Goal: Information Seeking & Learning: Compare options

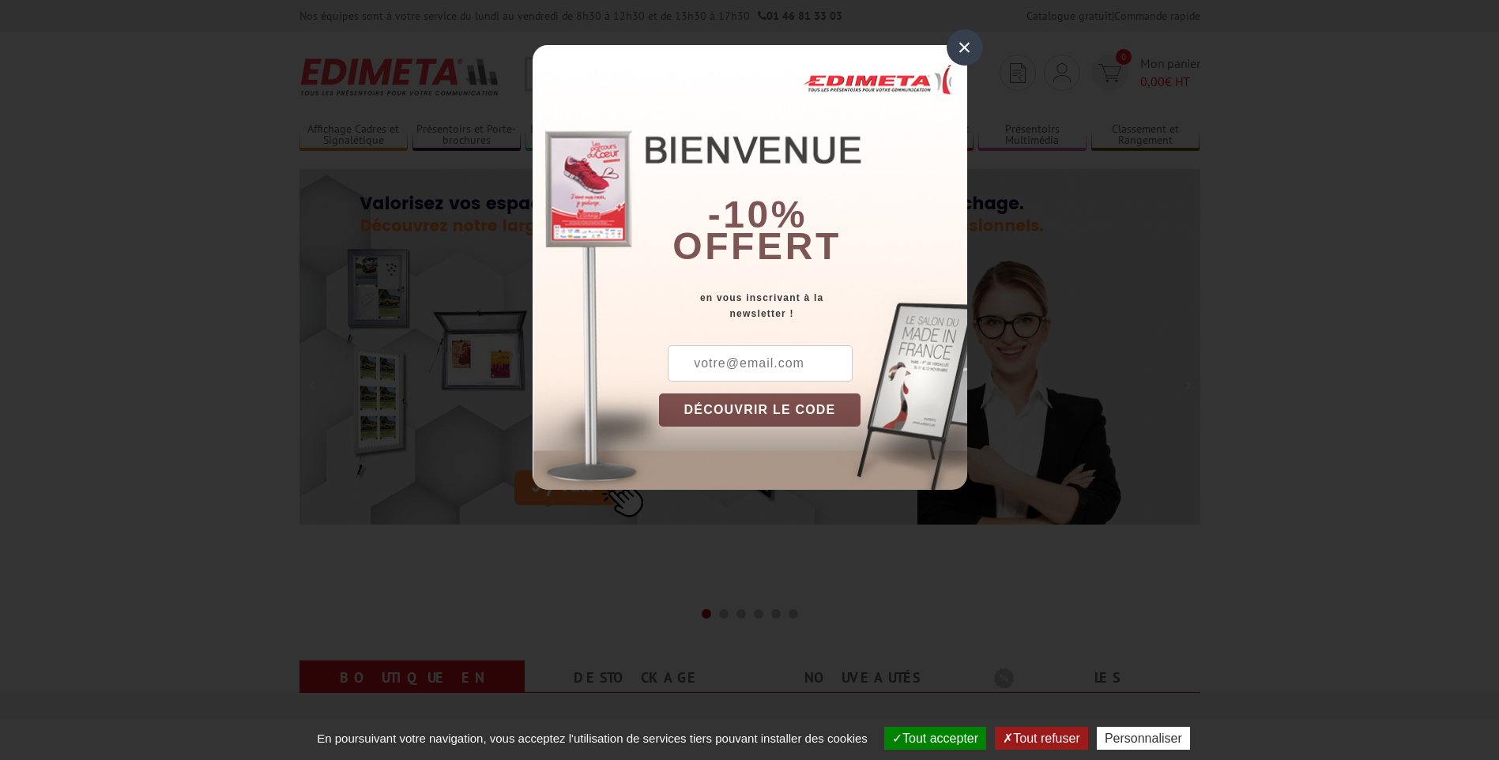
click at [965, 40] on div "×" at bounding box center [965, 47] width 36 height 36
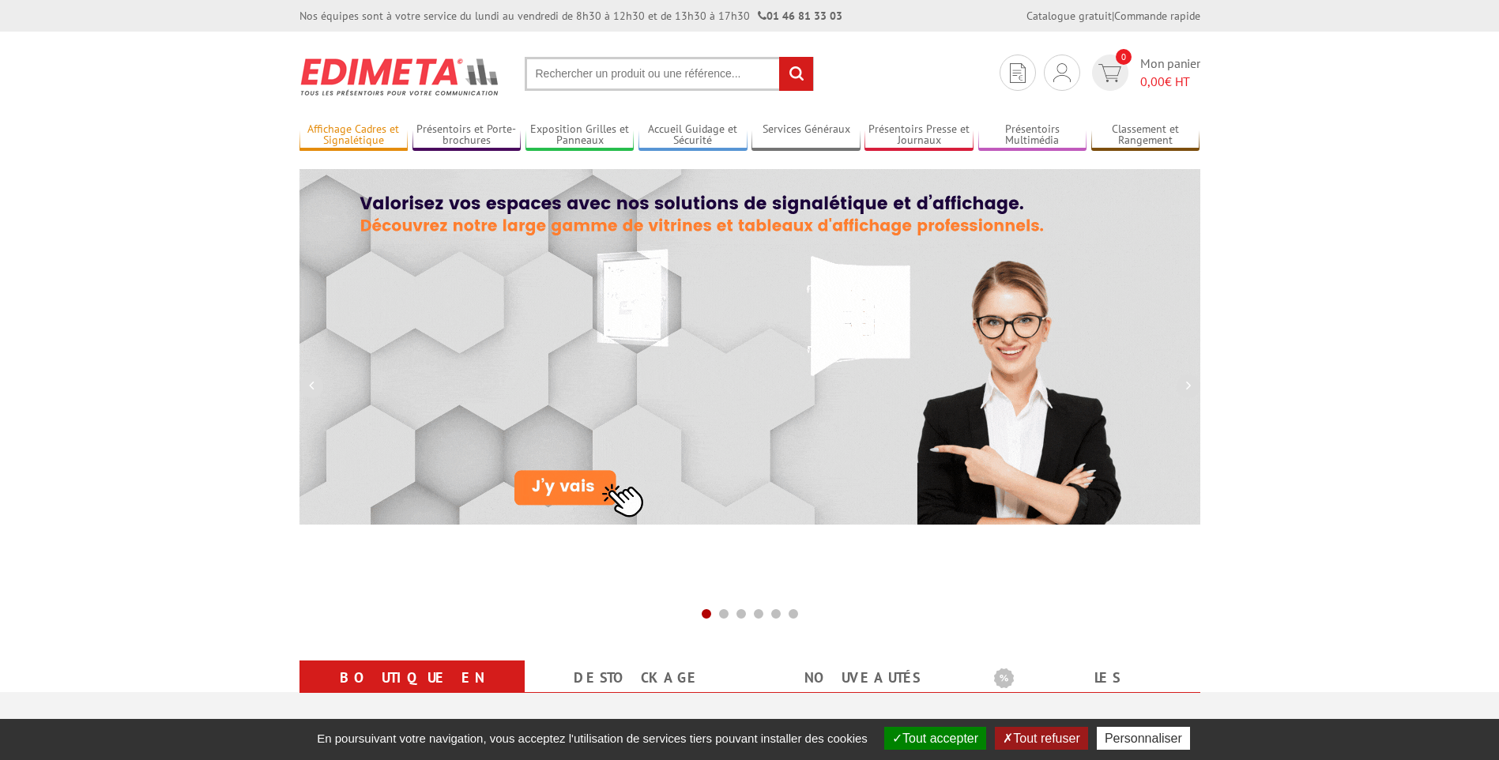
click at [352, 147] on link "Affichage Cadres et Signalétique" at bounding box center [353, 135] width 109 height 26
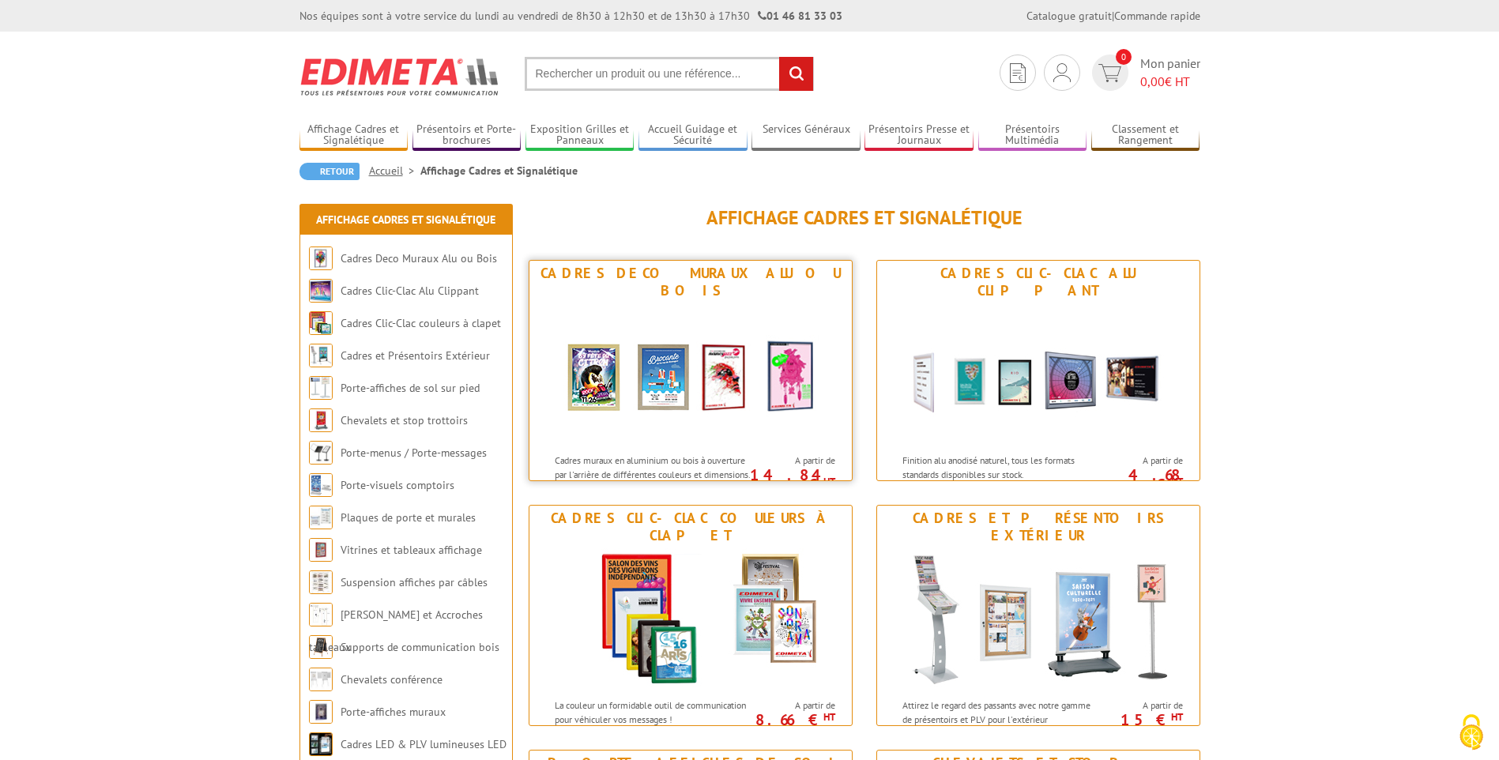
click at [700, 322] on img at bounding box center [690, 374] width 292 height 142
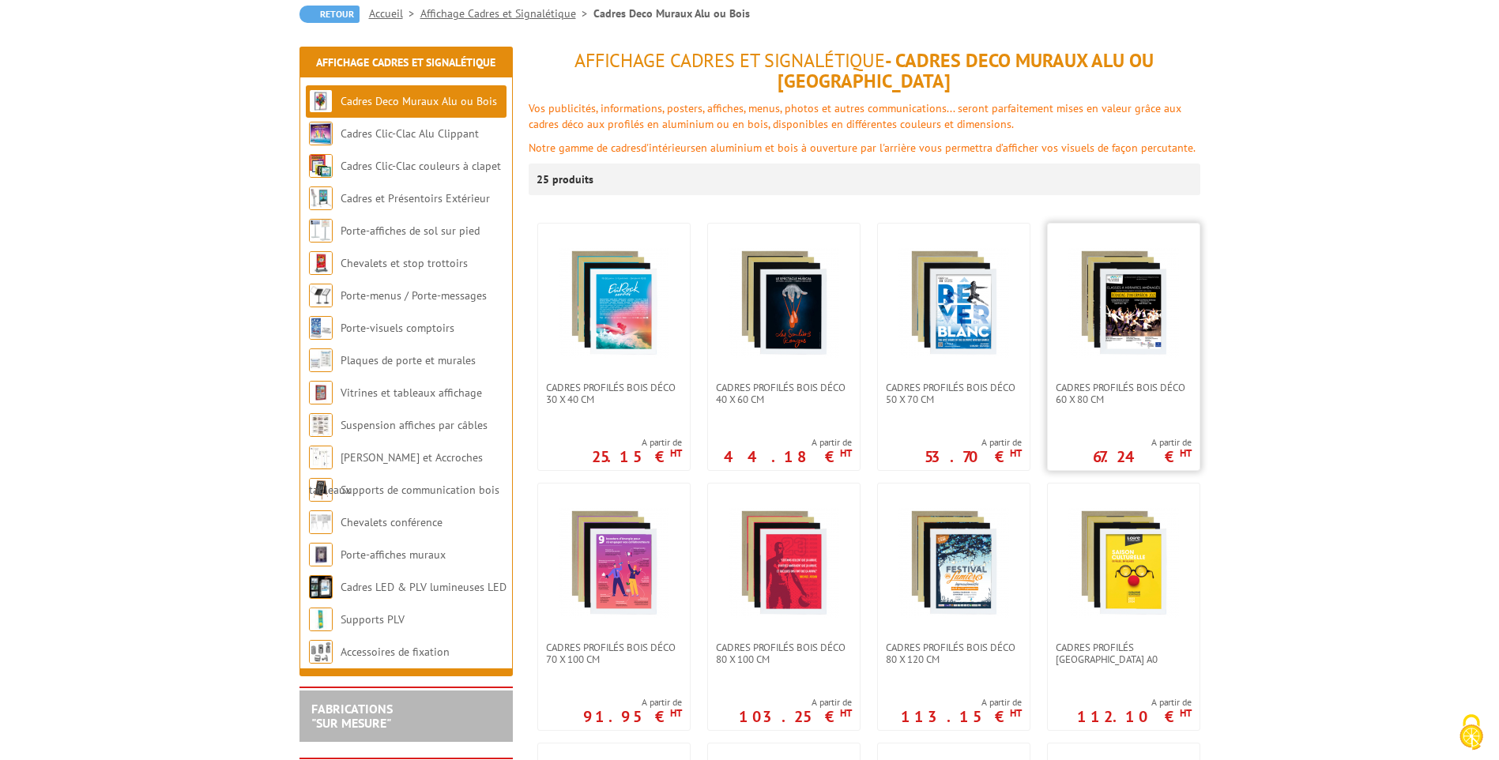
scroll to position [158, 0]
click at [950, 298] on img at bounding box center [953, 302] width 111 height 111
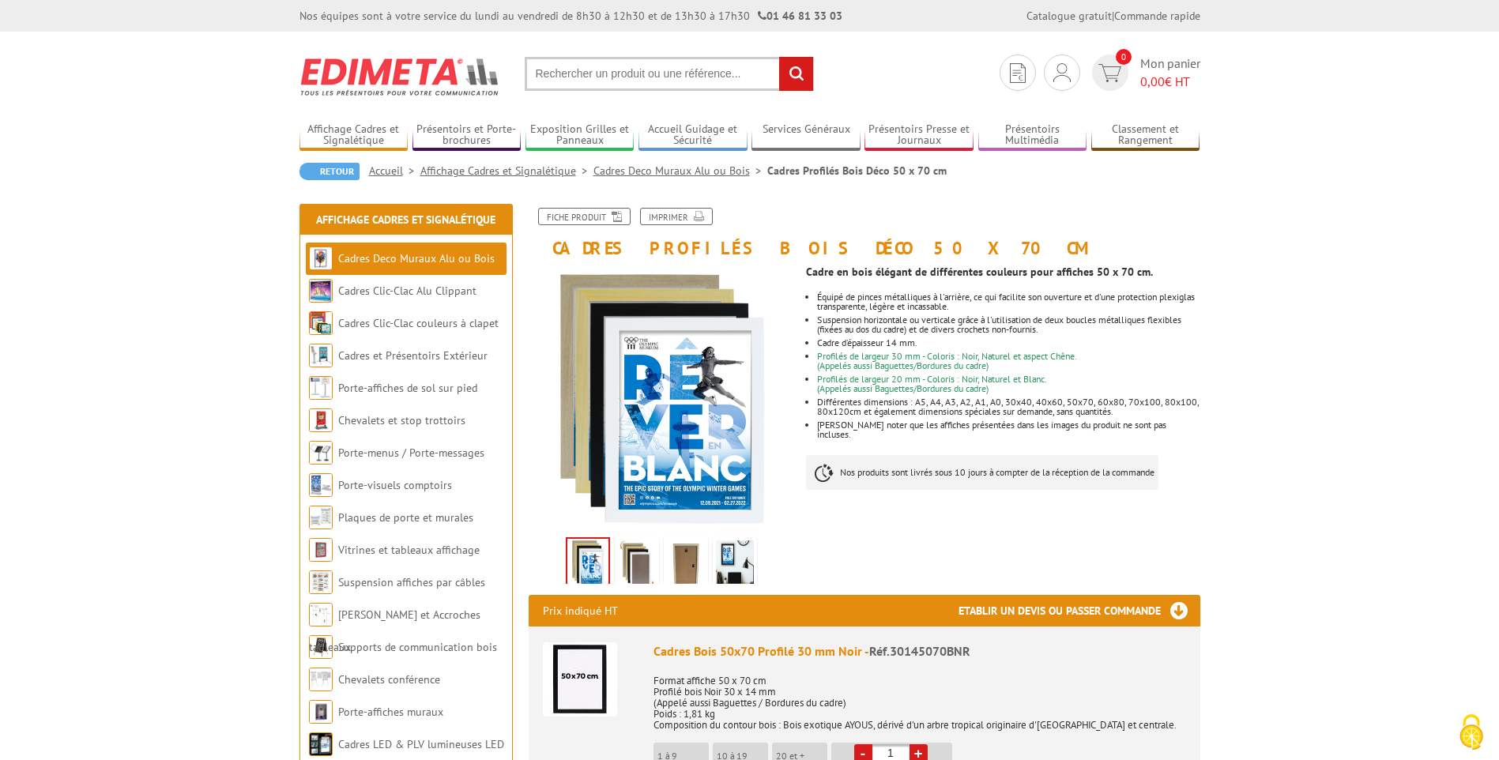
click at [631, 553] on img at bounding box center [637, 565] width 38 height 49
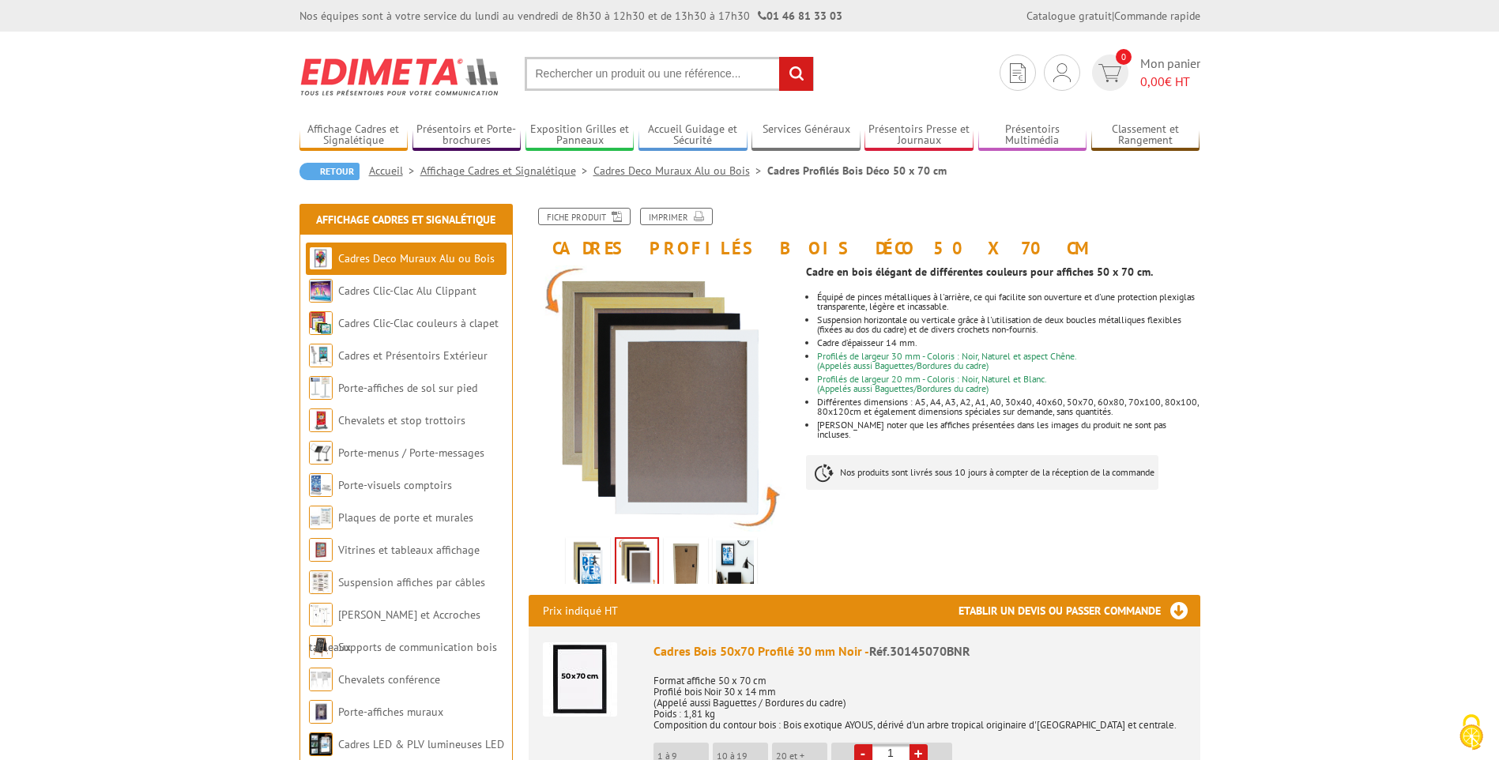
click at [744, 563] on img at bounding box center [735, 565] width 38 height 49
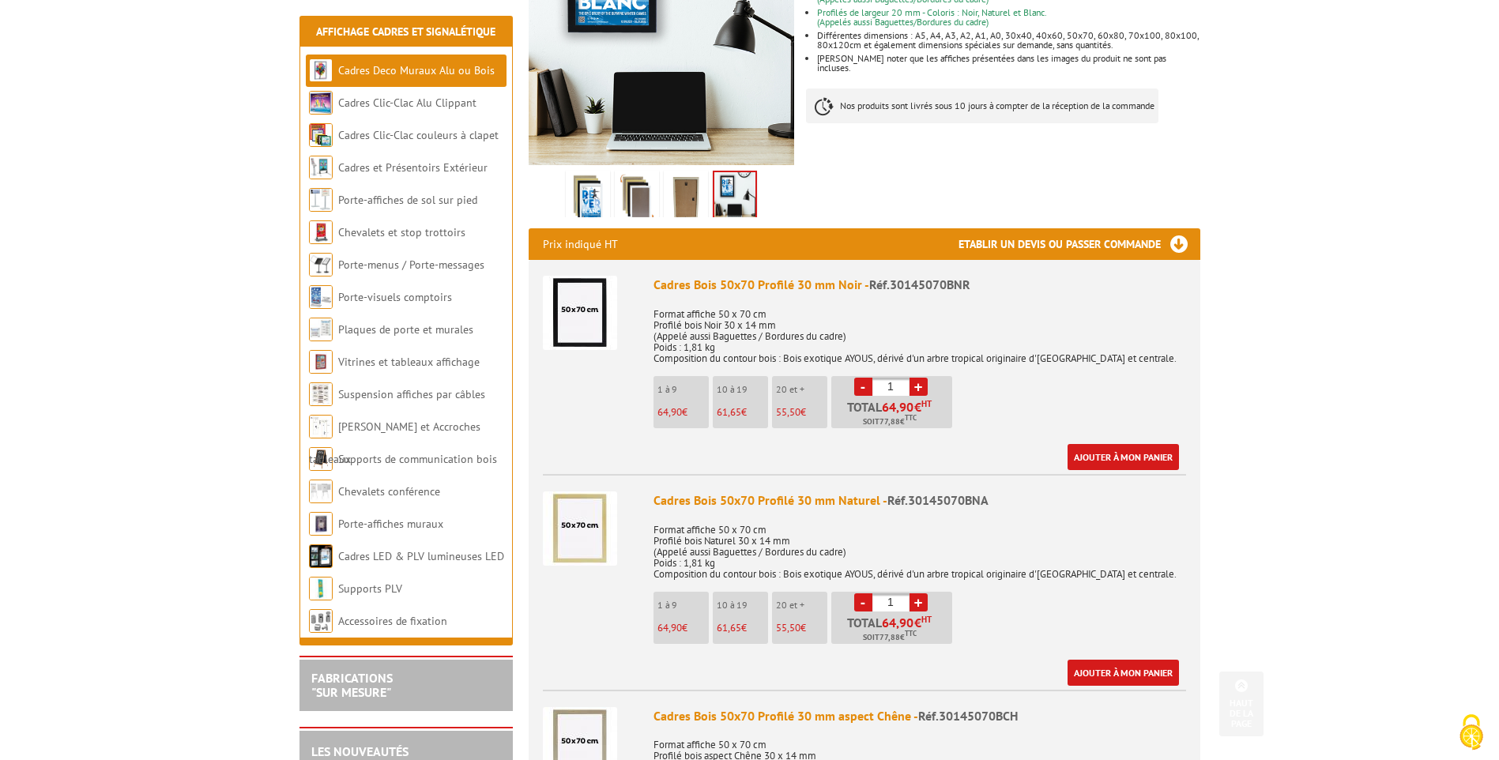
scroll to position [395, 0]
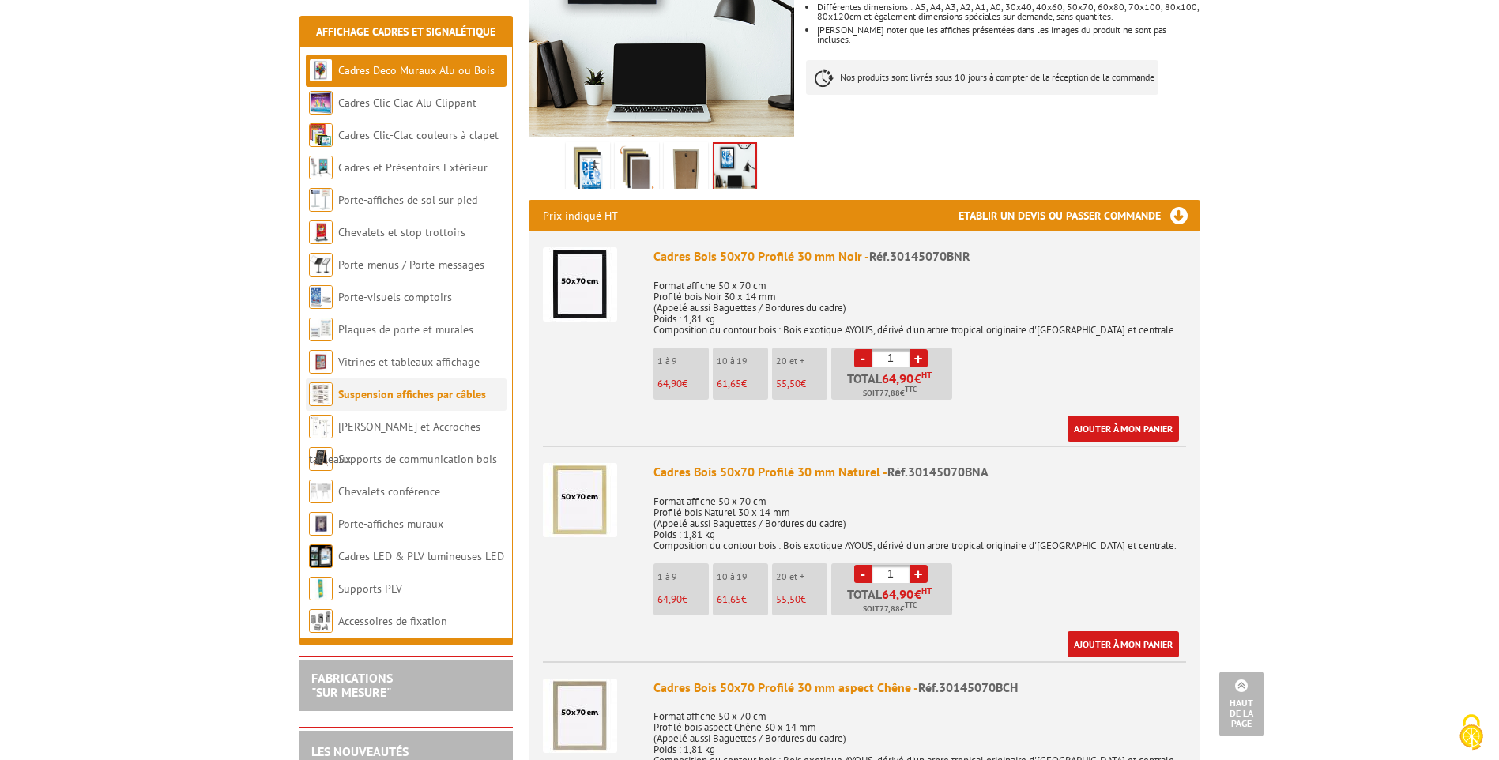
click at [414, 398] on link "Suspension affiches par câbles" at bounding box center [412, 394] width 148 height 14
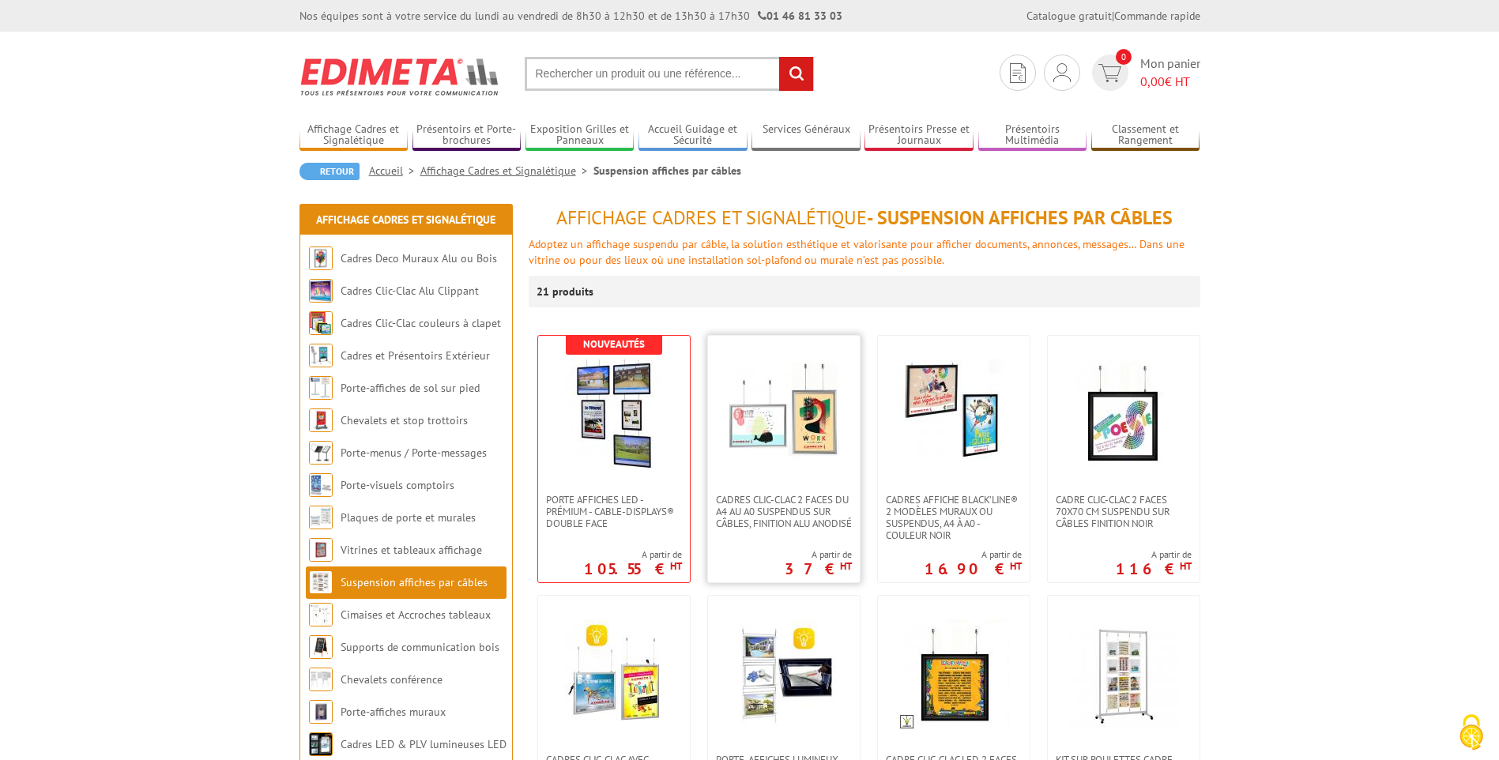
click at [770, 446] on img at bounding box center [784, 415] width 111 height 111
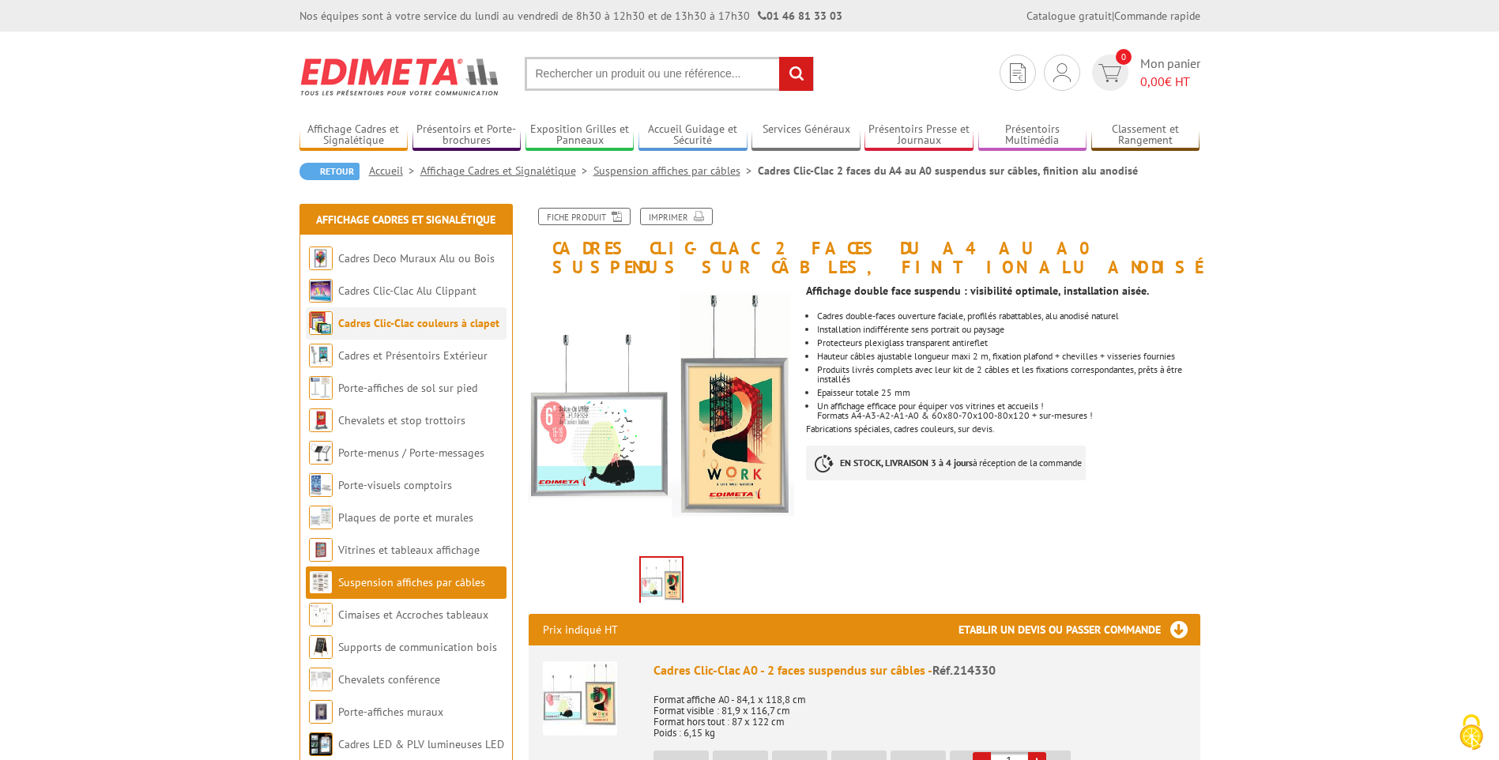
click at [358, 315] on li "Cadres Clic-Clac couleurs à clapet" at bounding box center [406, 323] width 201 height 32
click at [373, 334] on li "Cadres Clic-Clac couleurs à clapet" at bounding box center [406, 323] width 201 height 32
click at [334, 322] on li "Cadres Clic-Clac couleurs à clapet" at bounding box center [406, 323] width 201 height 32
click at [347, 322] on link "Cadres Clic-Clac couleurs à clapet" at bounding box center [418, 323] width 161 height 14
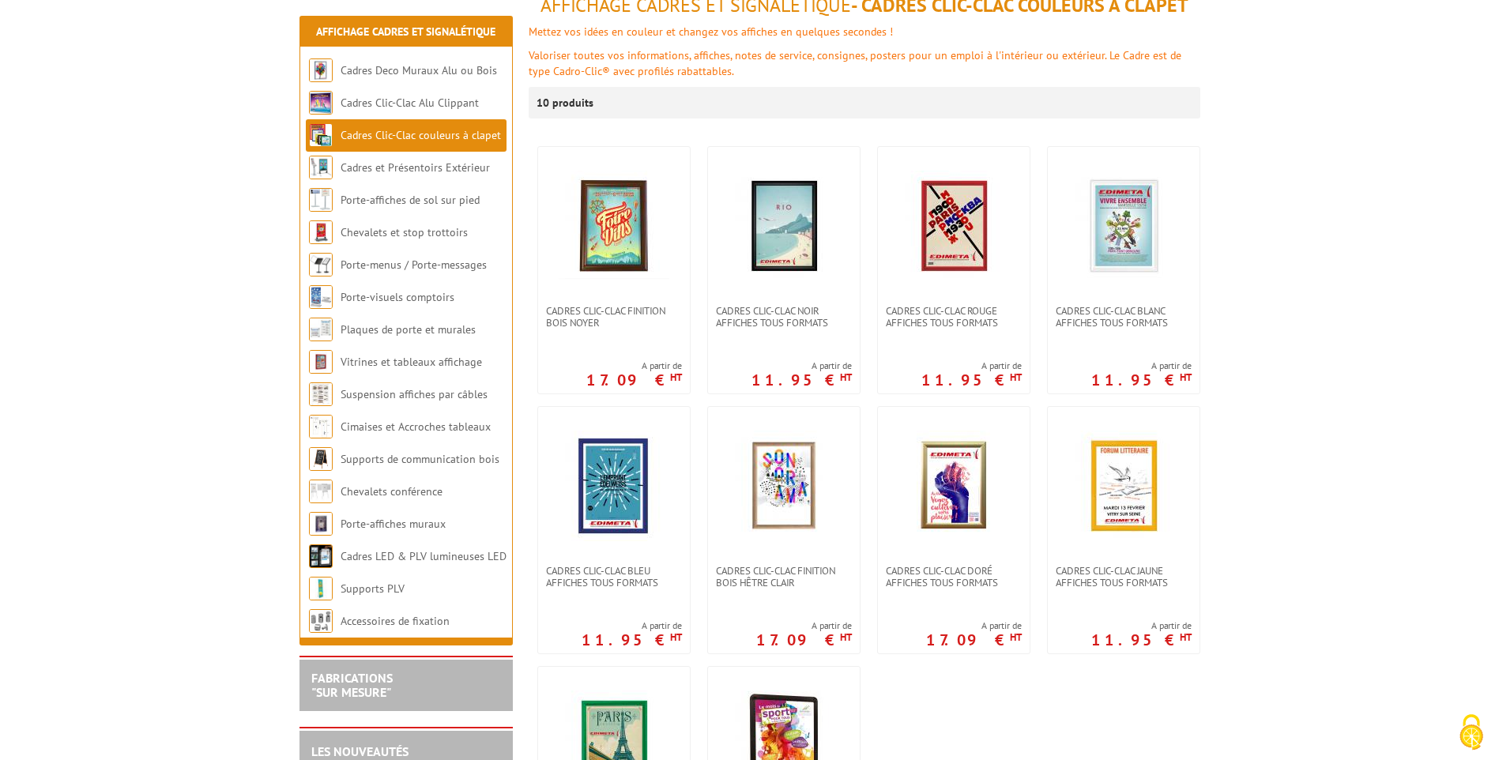
scroll to position [237, 0]
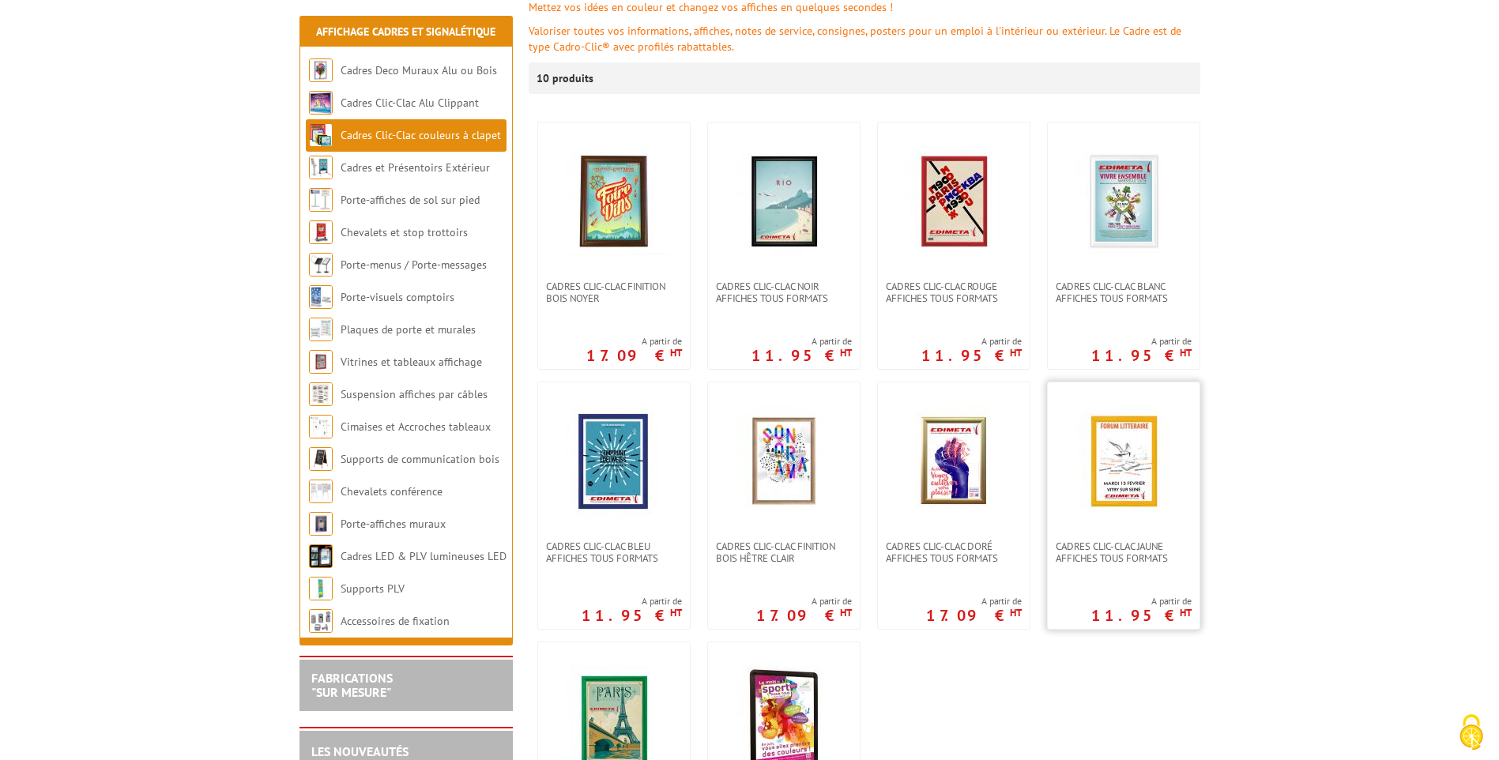
click at [1100, 465] on img at bounding box center [1123, 461] width 111 height 111
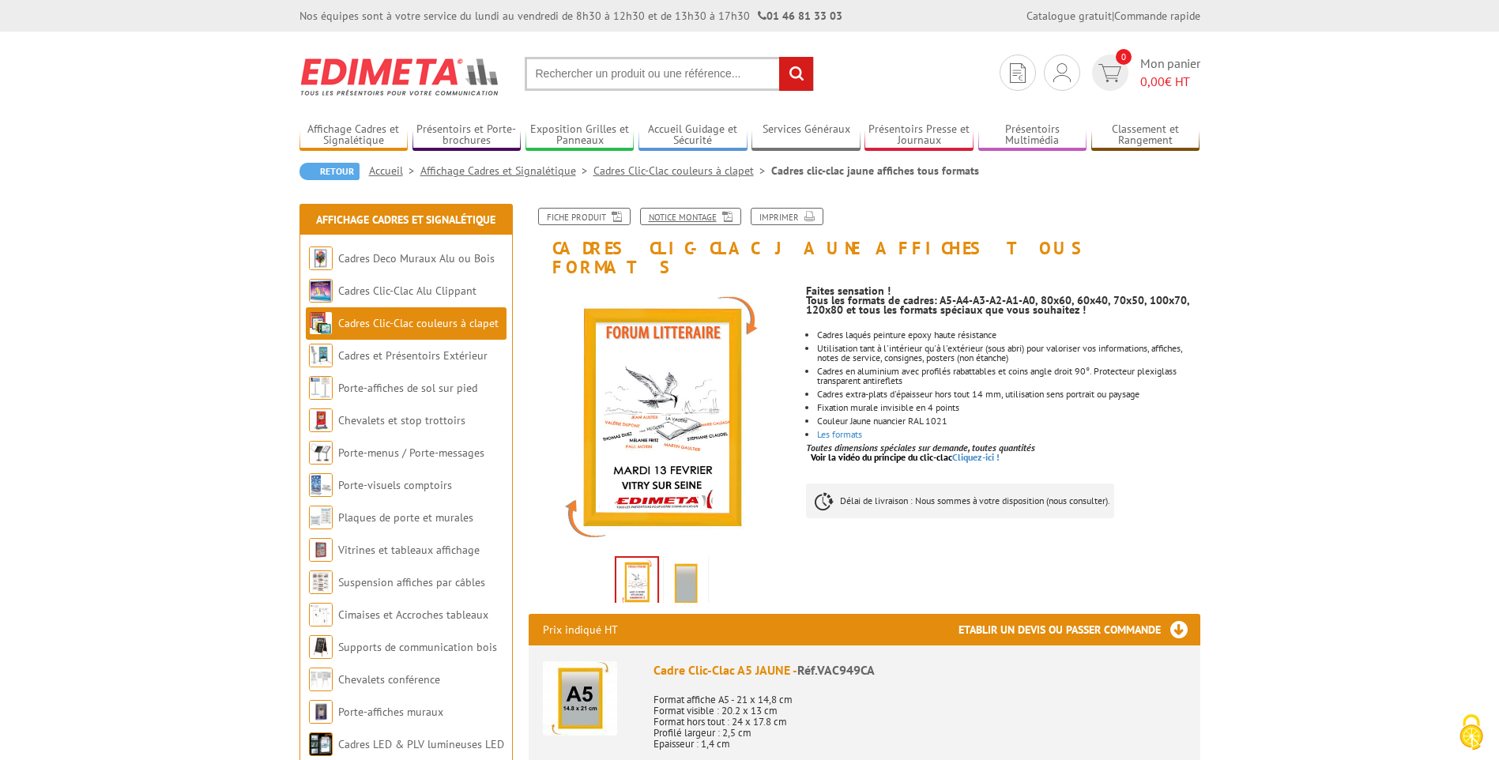
click at [684, 216] on link "Notice Montage" at bounding box center [690, 216] width 101 height 17
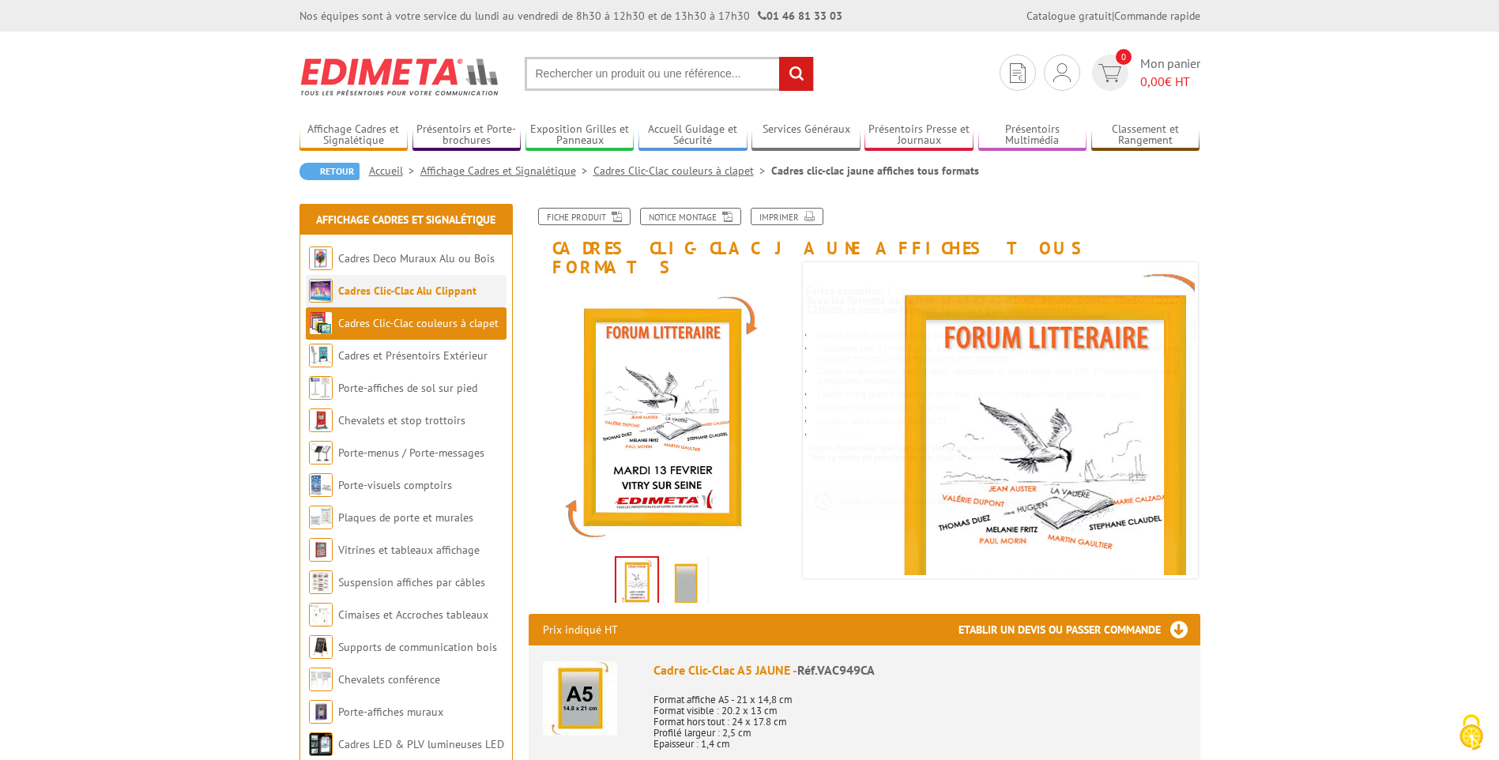
click at [428, 298] on li "Cadres Clic-Clac Alu Clippant" at bounding box center [406, 291] width 201 height 32
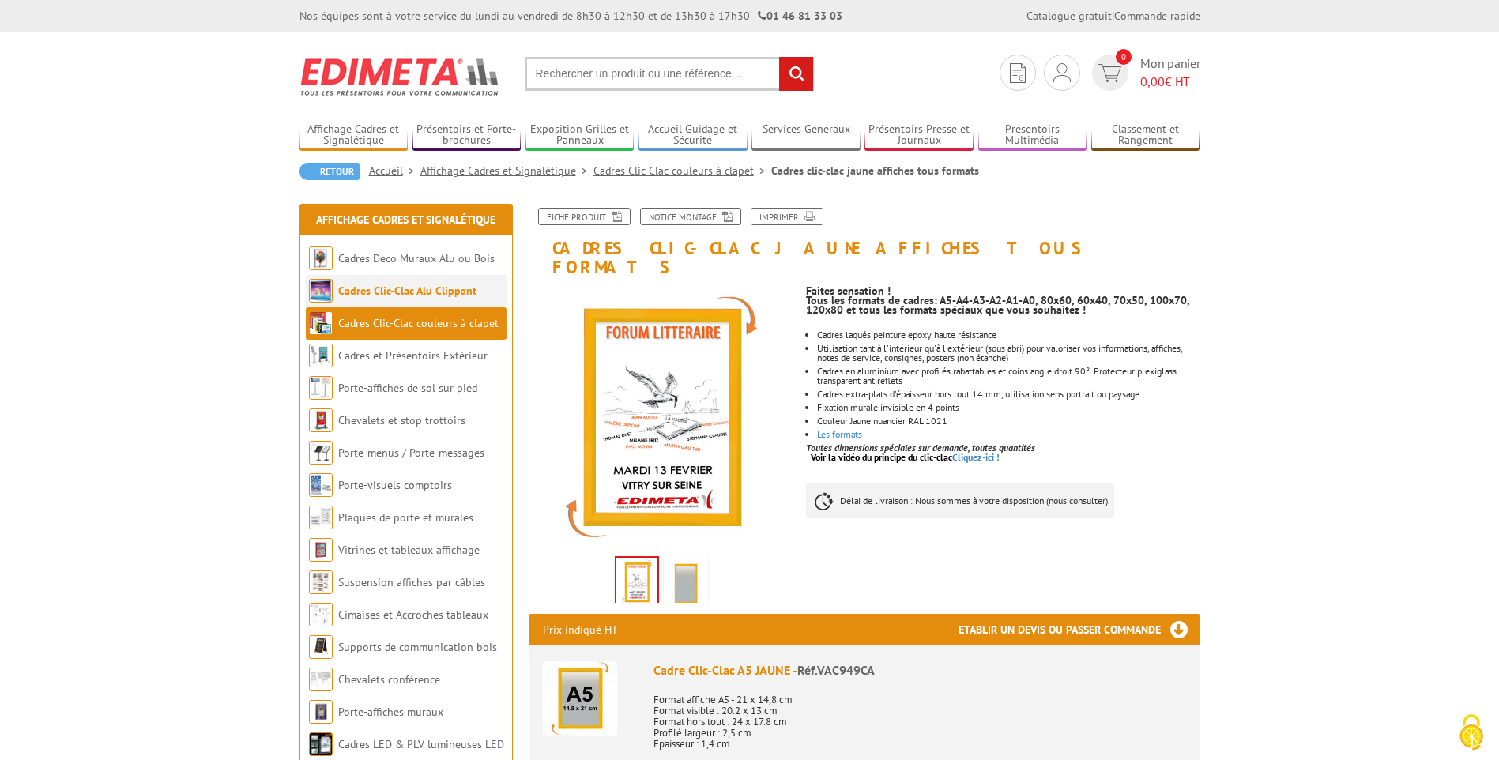
click at [407, 295] on link "Cadres Clic-Clac Alu Clippant" at bounding box center [407, 291] width 138 height 14
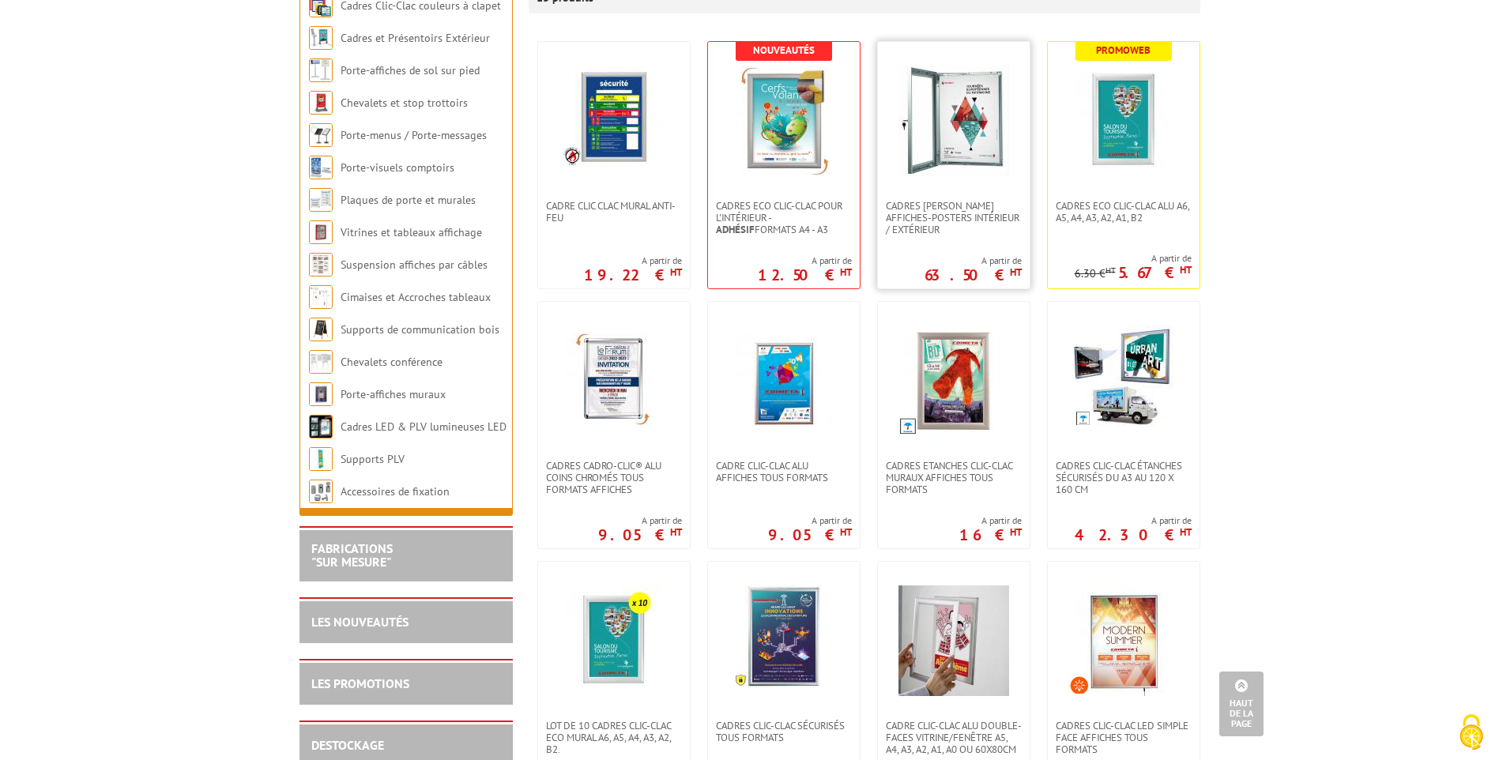
scroll to position [158, 0]
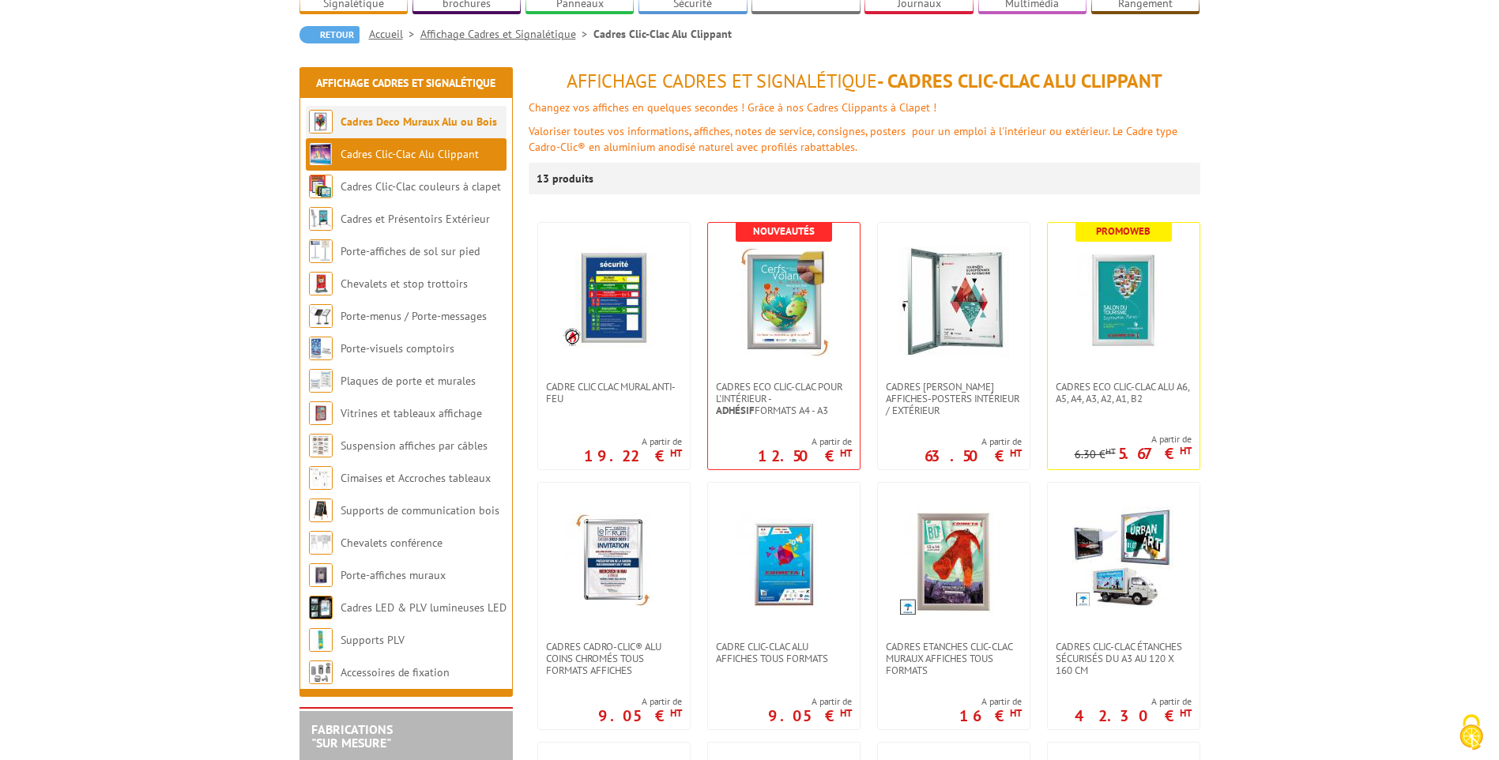
click at [411, 115] on link "Cadres Deco Muraux Alu ou Bois" at bounding box center [419, 122] width 156 height 14
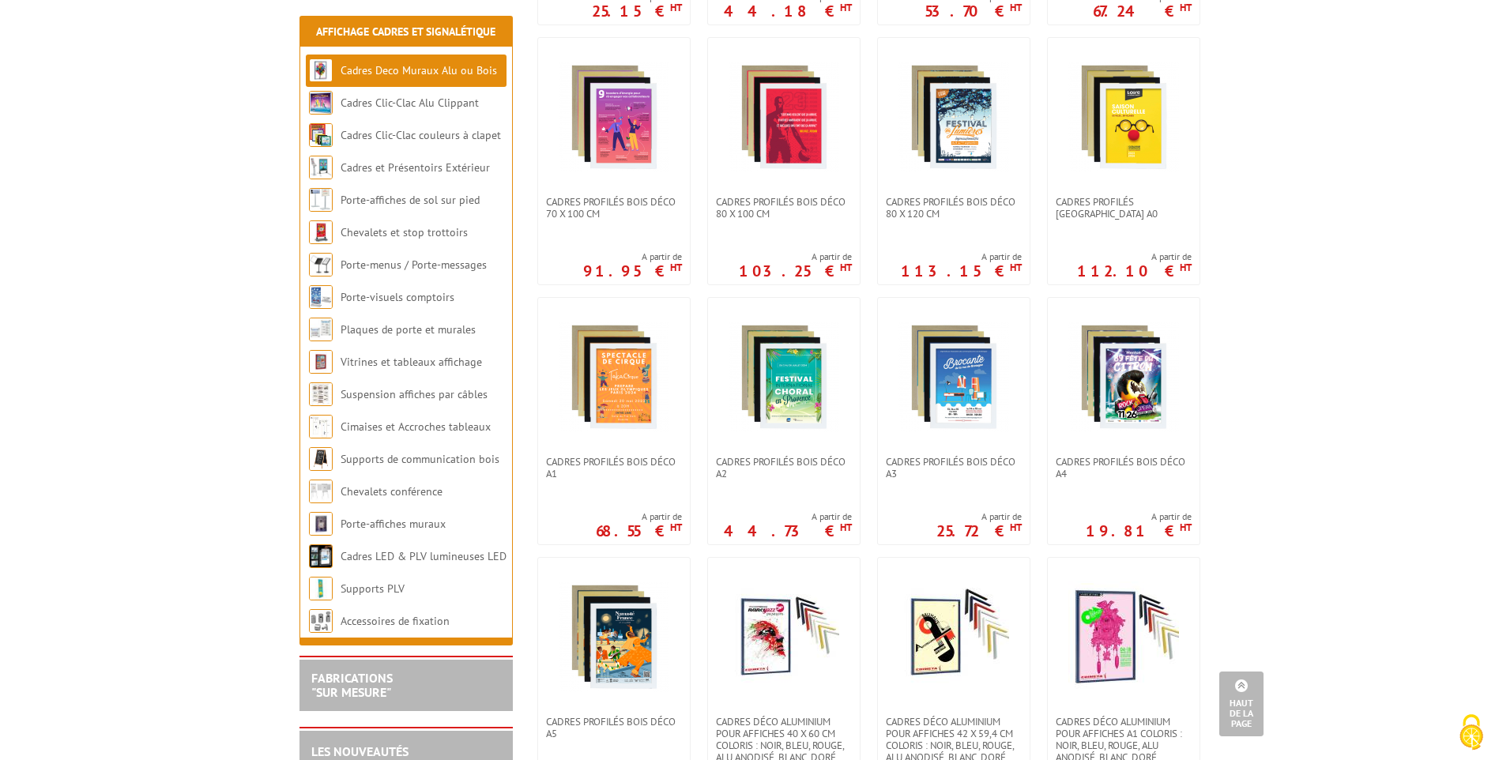
scroll to position [553, 0]
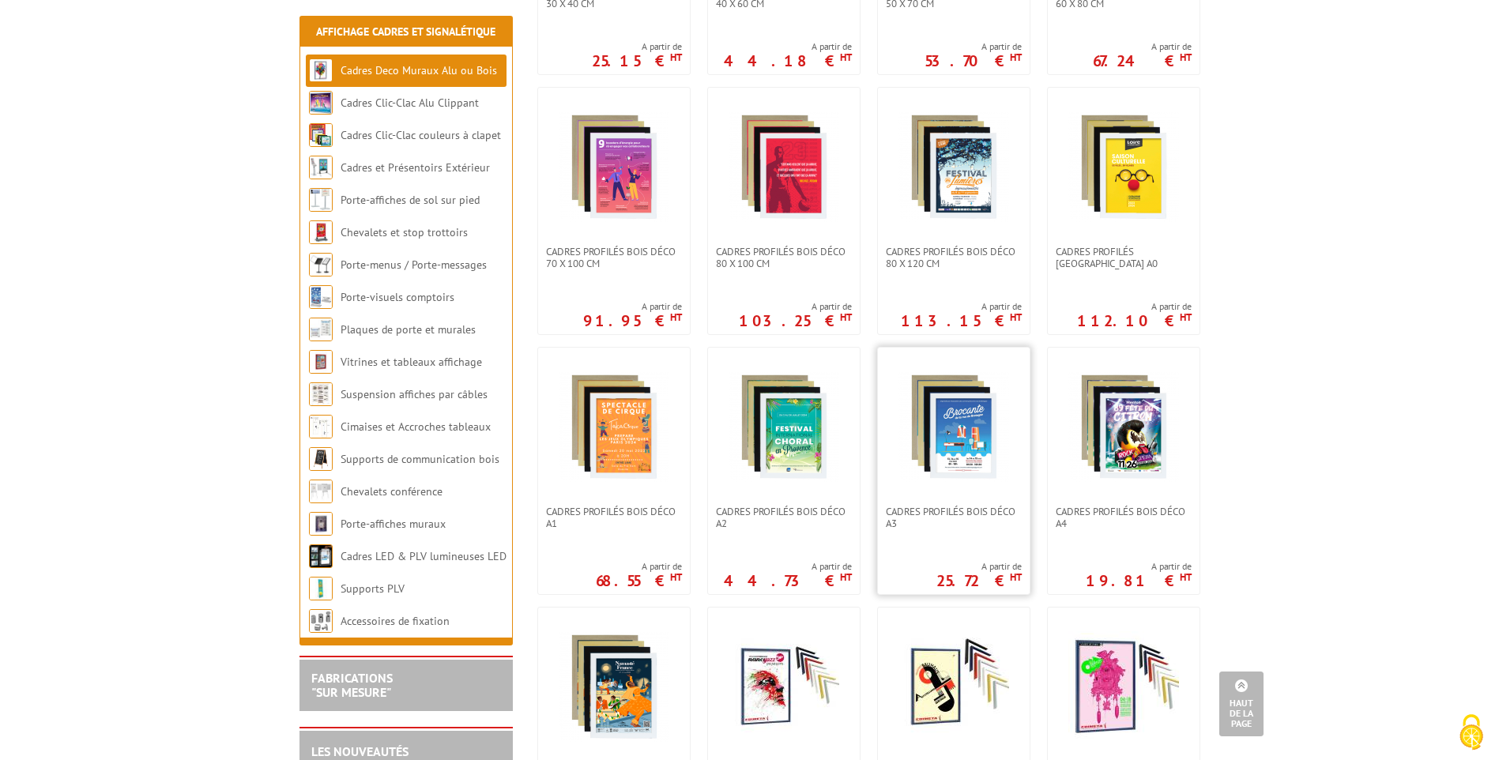
click at [994, 416] on img at bounding box center [953, 426] width 111 height 111
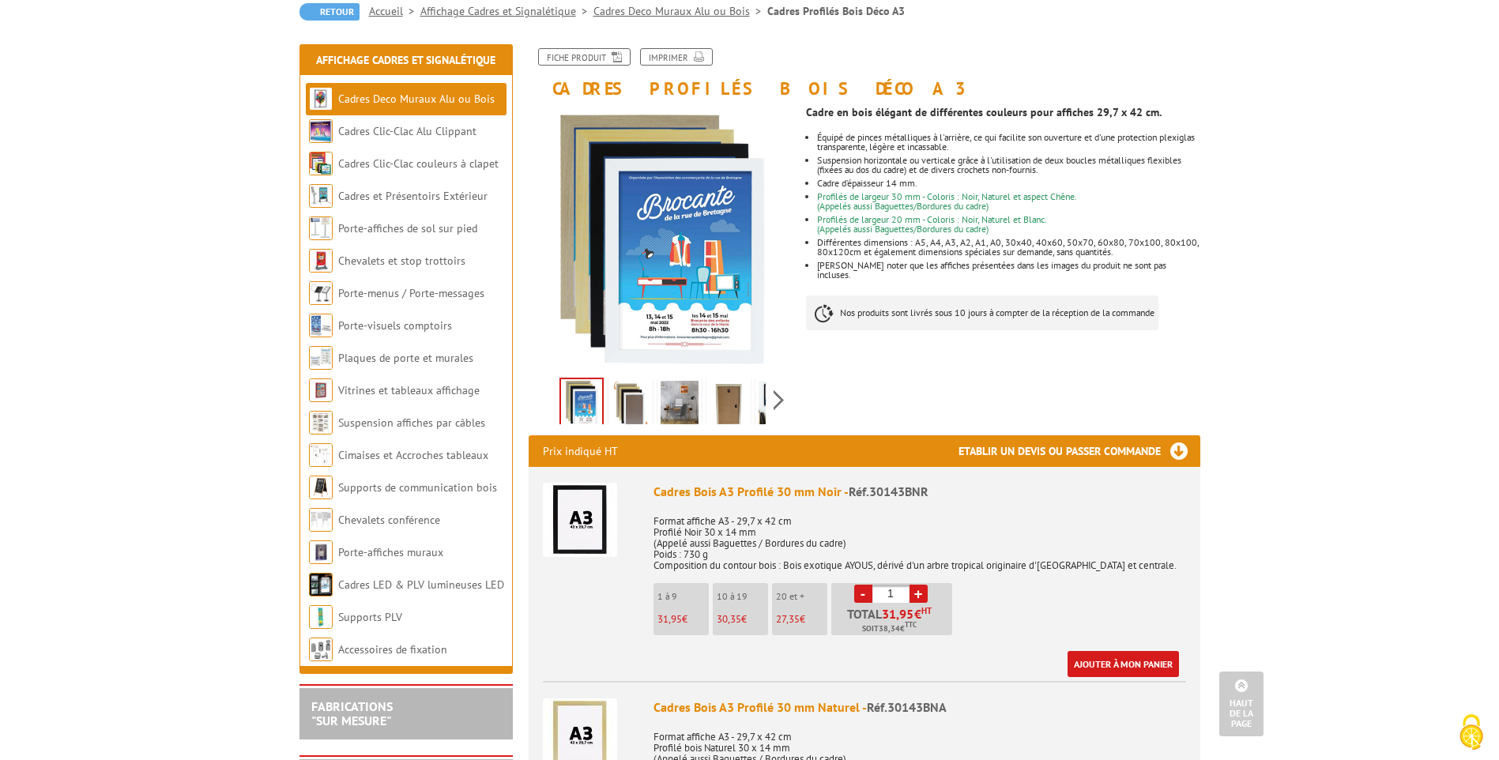
scroll to position [158, 0]
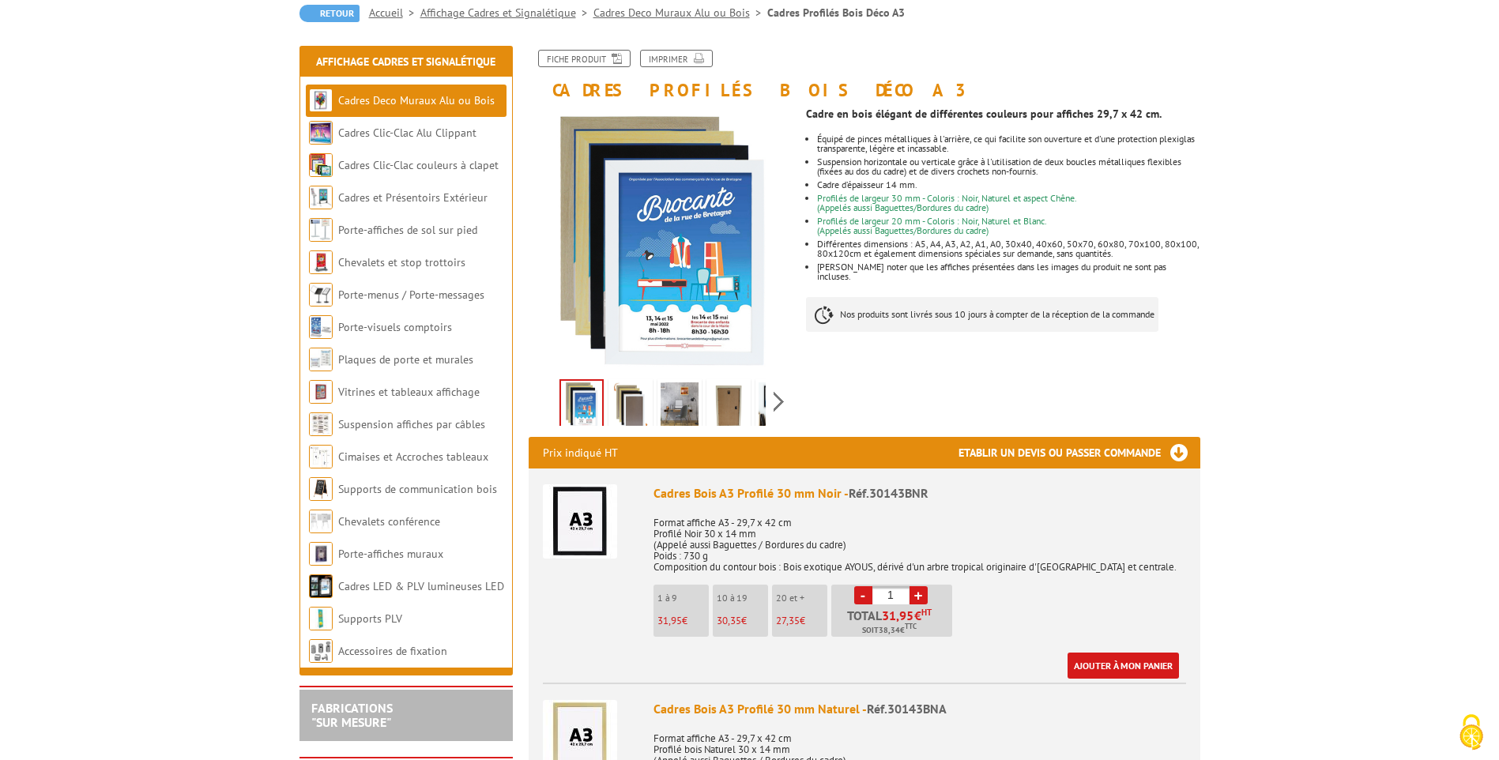
click at [642, 419] on img at bounding box center [631, 406] width 38 height 49
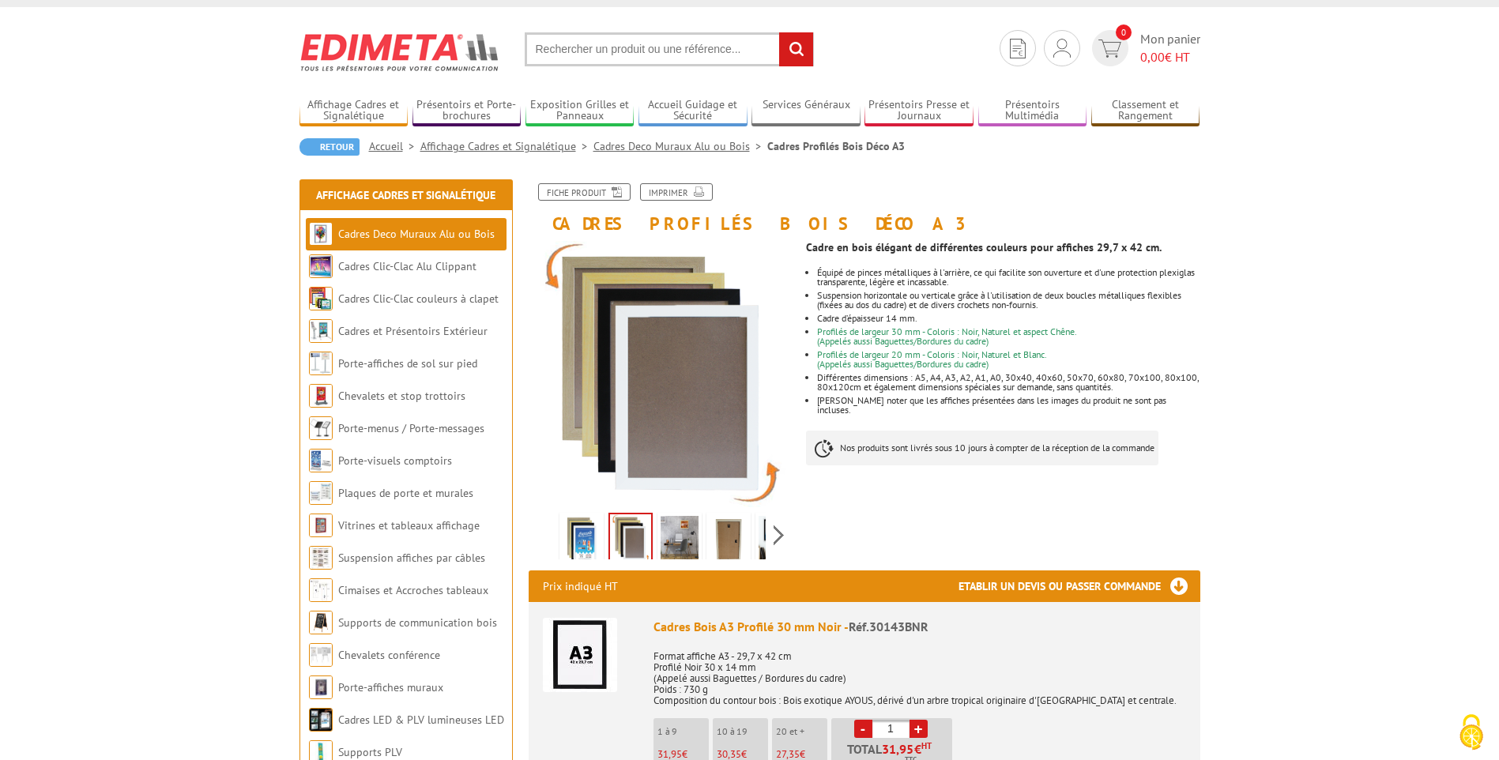
scroll to position [0, 0]
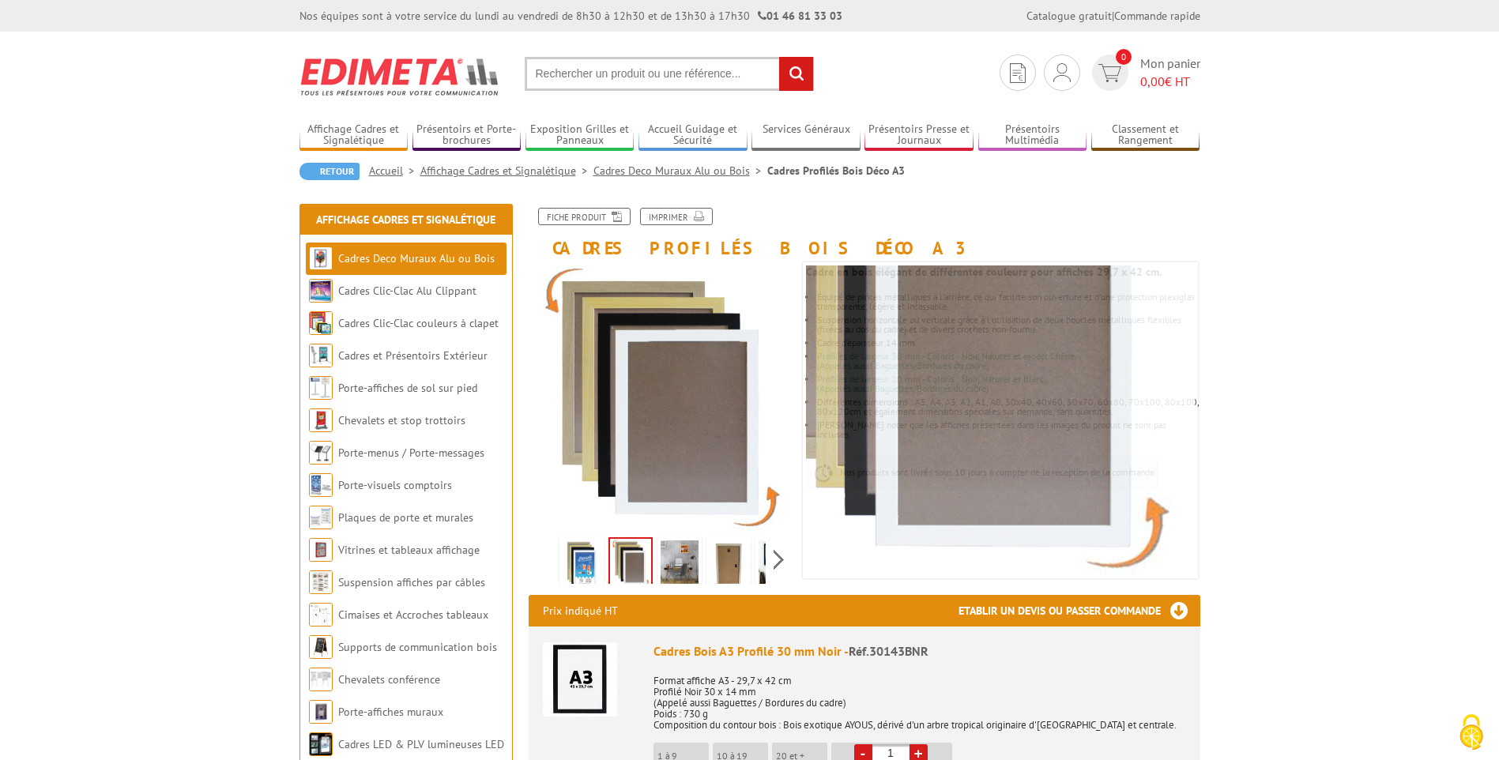
click at [723, 572] on img at bounding box center [729, 565] width 38 height 49
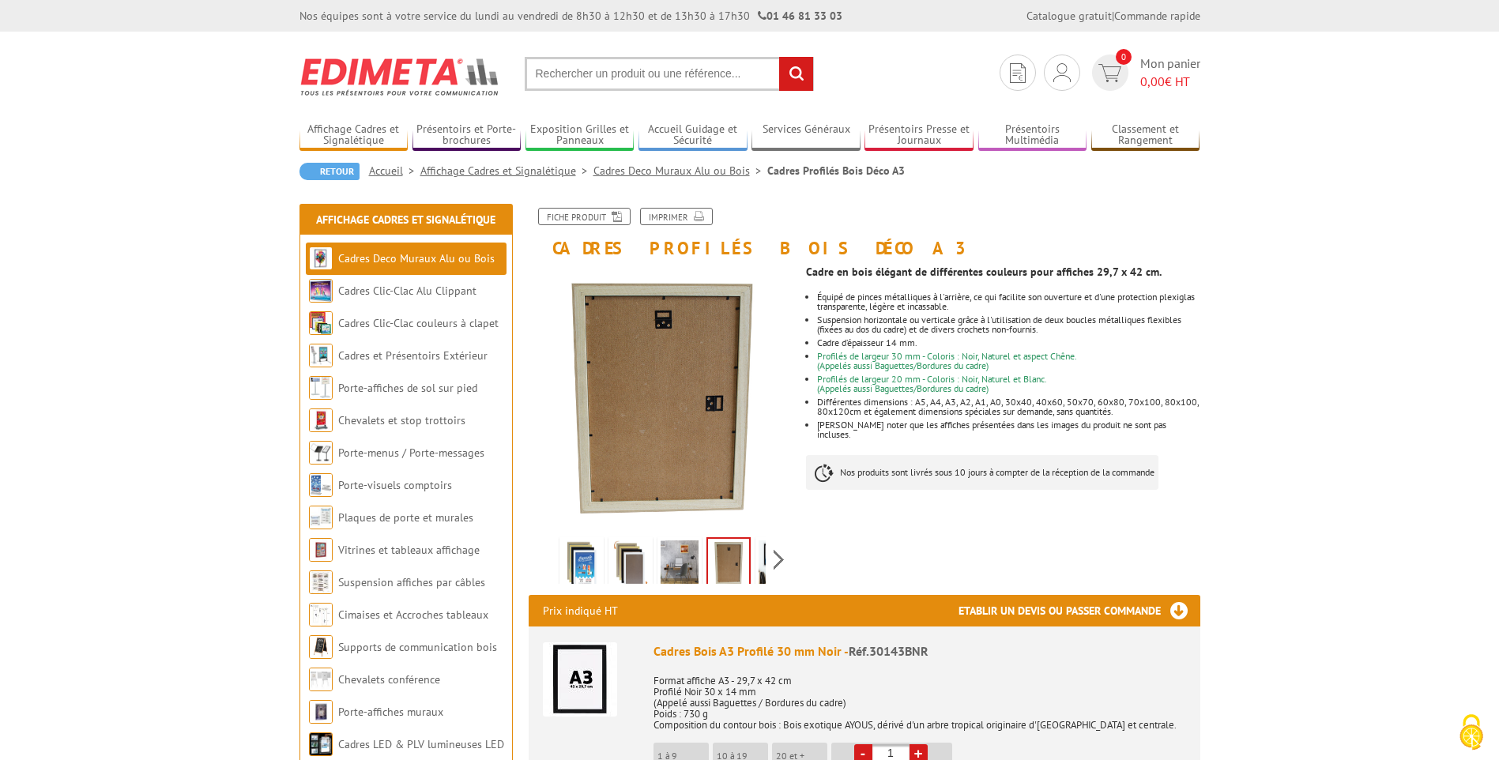
click at [762, 559] on img at bounding box center [778, 565] width 38 height 49
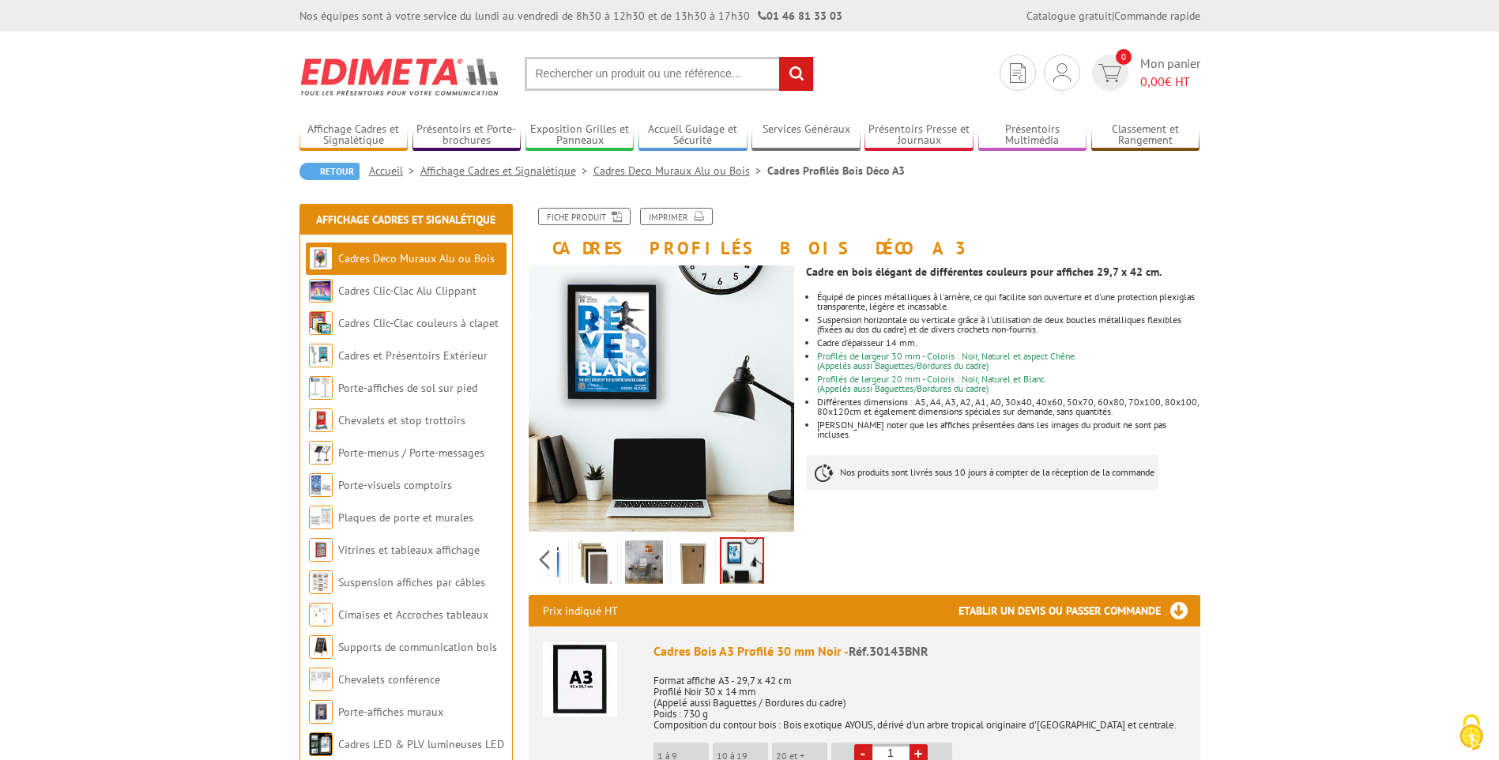
click at [672, 565] on link at bounding box center [693, 564] width 44 height 55
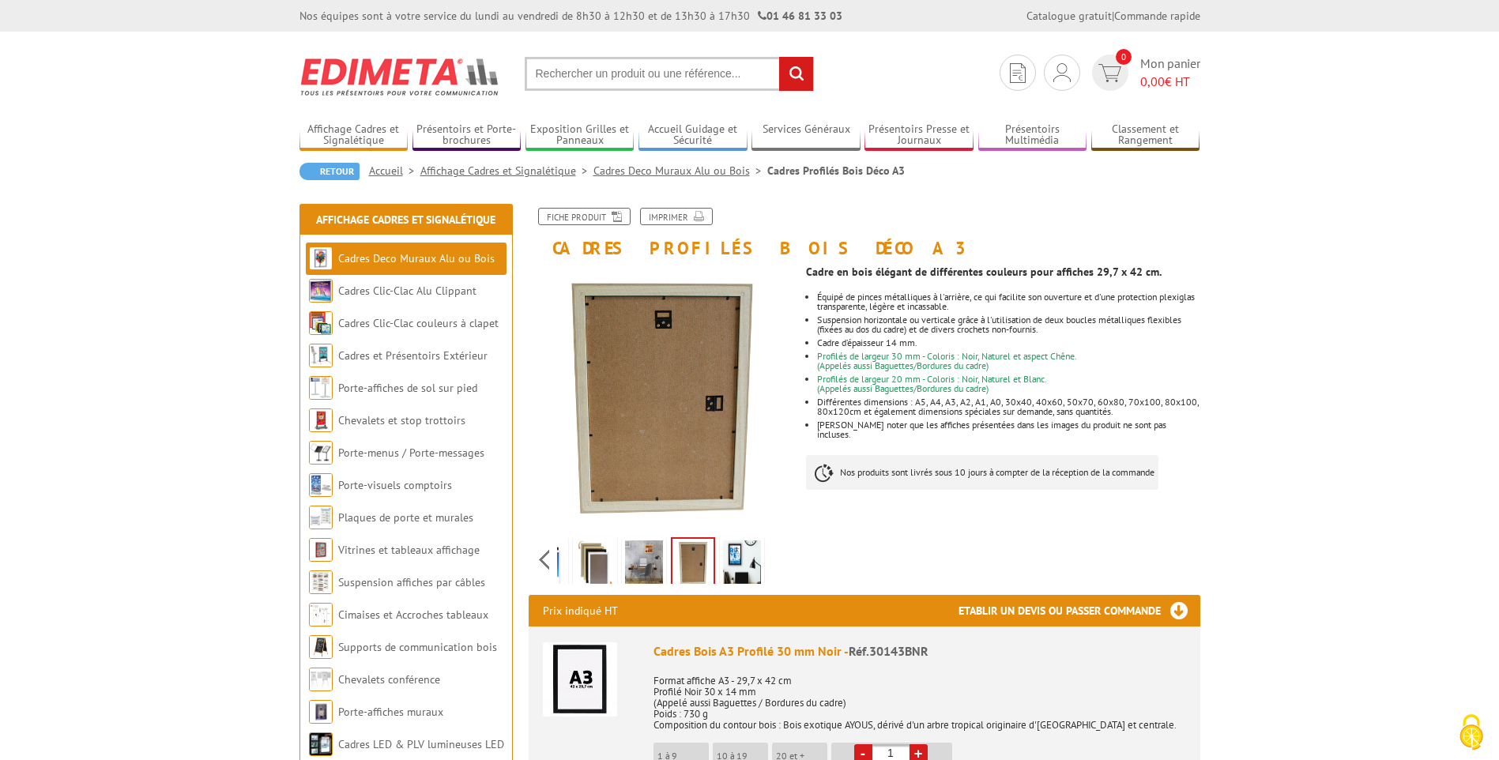
click at [641, 576] on img at bounding box center [644, 565] width 38 height 49
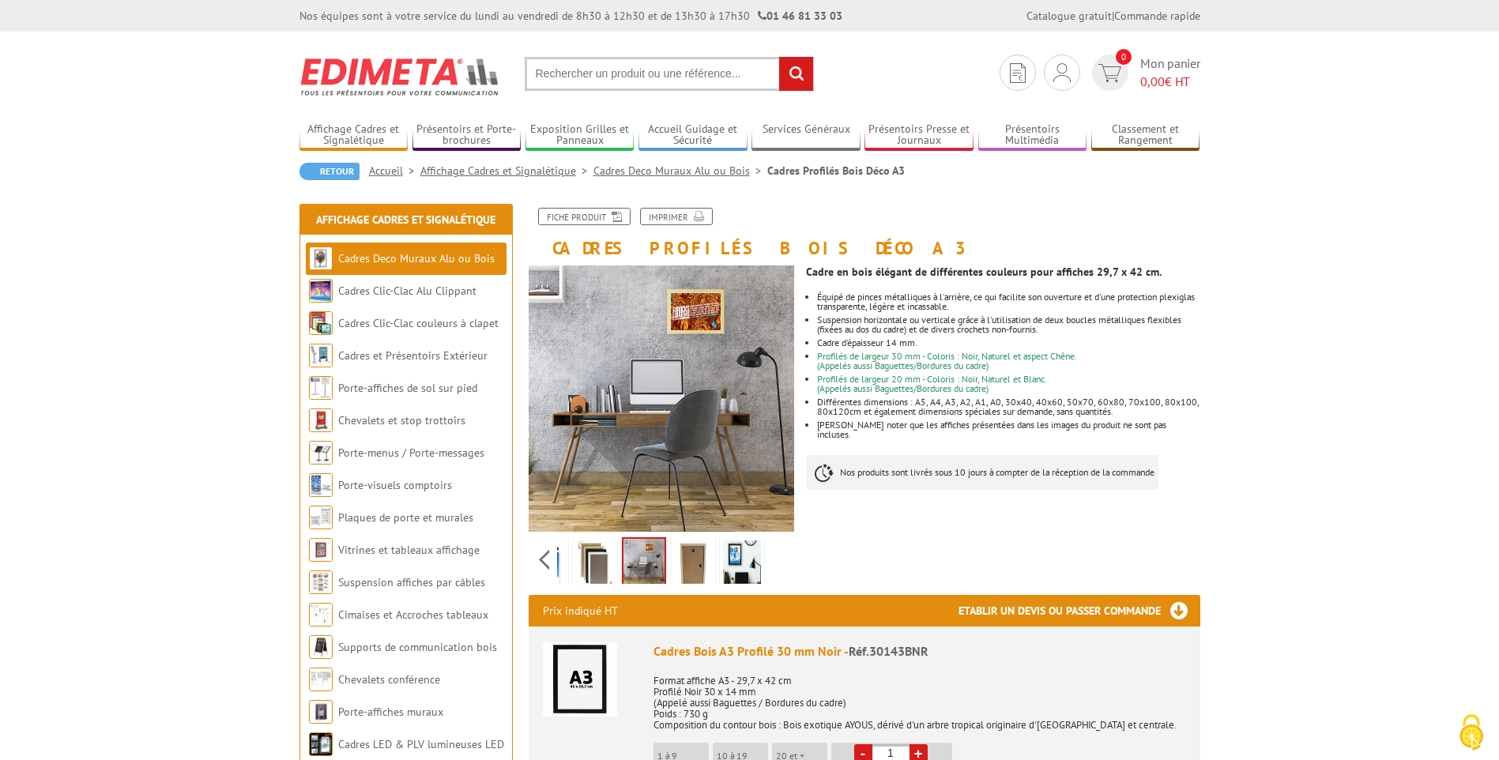
click at [586, 563] on img at bounding box center [595, 565] width 38 height 49
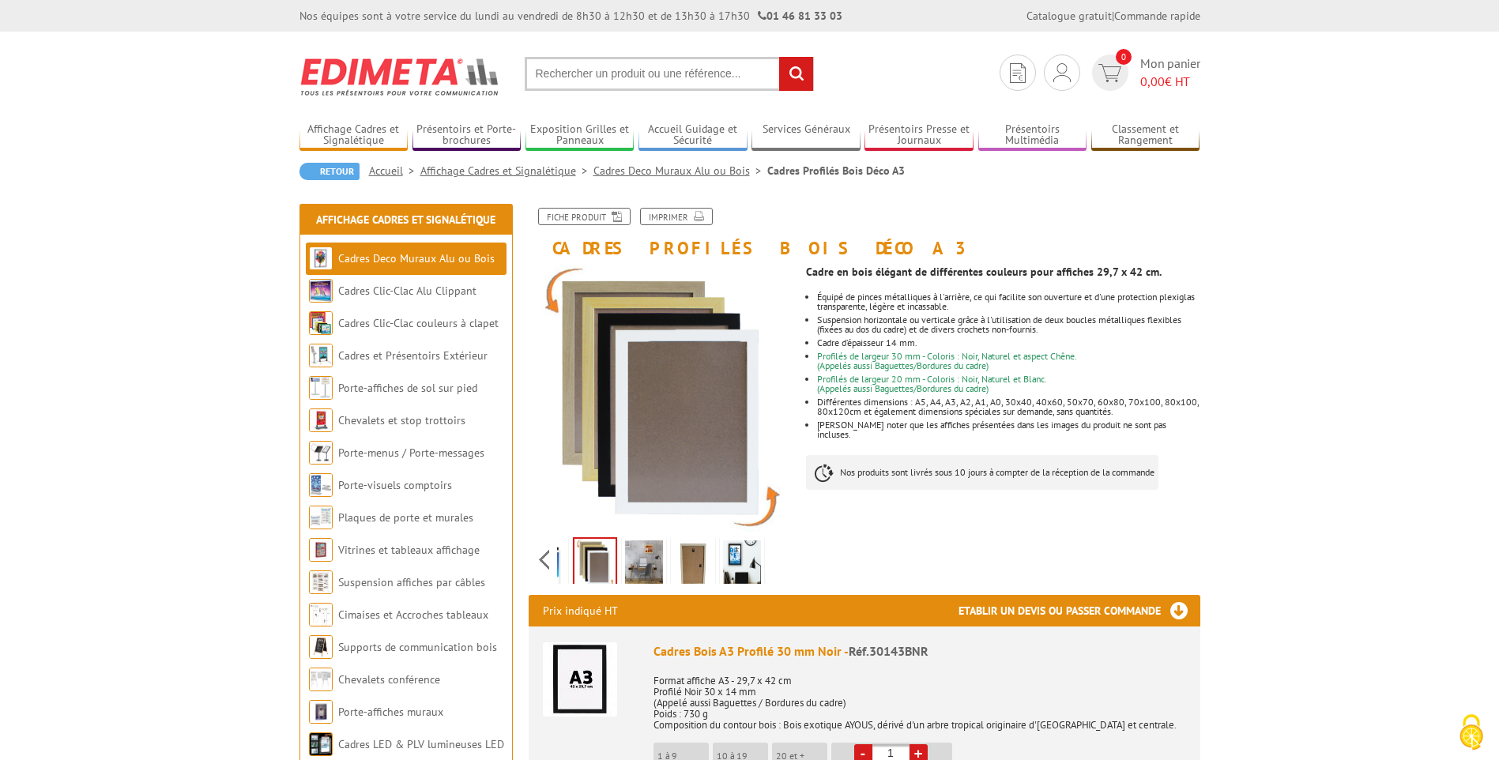
click at [563, 561] on img at bounding box center [546, 565] width 38 height 49
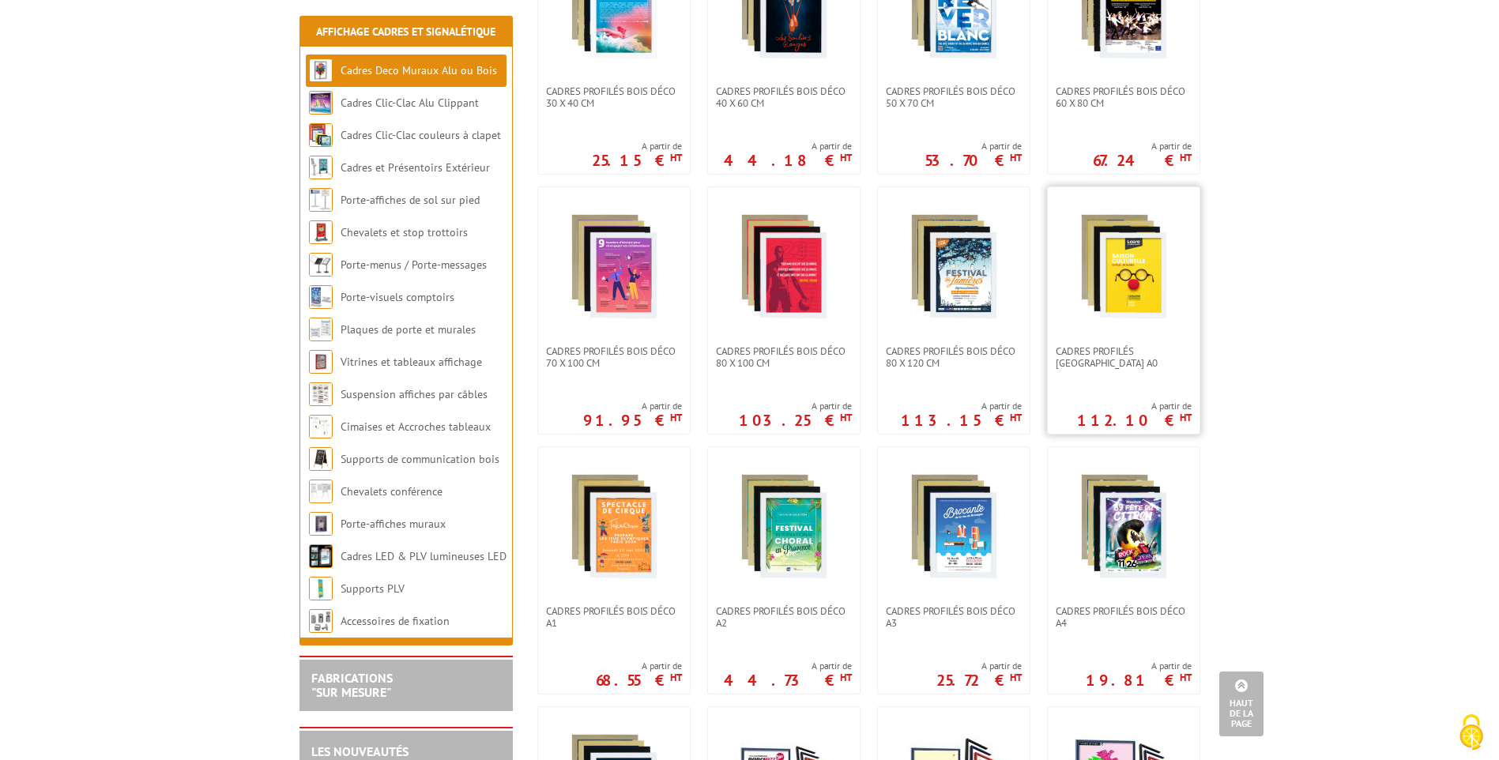
scroll to position [395, 0]
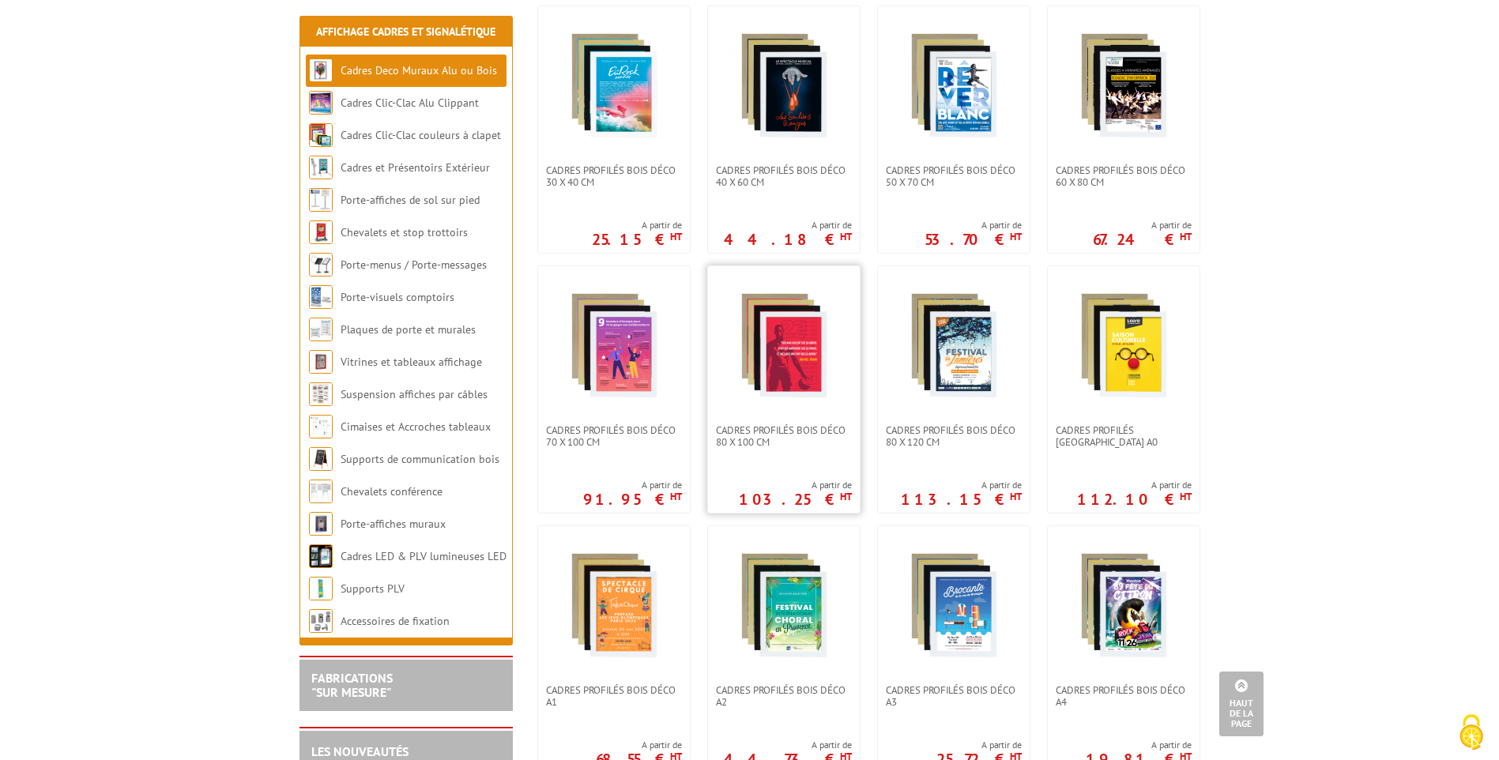
click at [774, 326] on img at bounding box center [784, 345] width 111 height 111
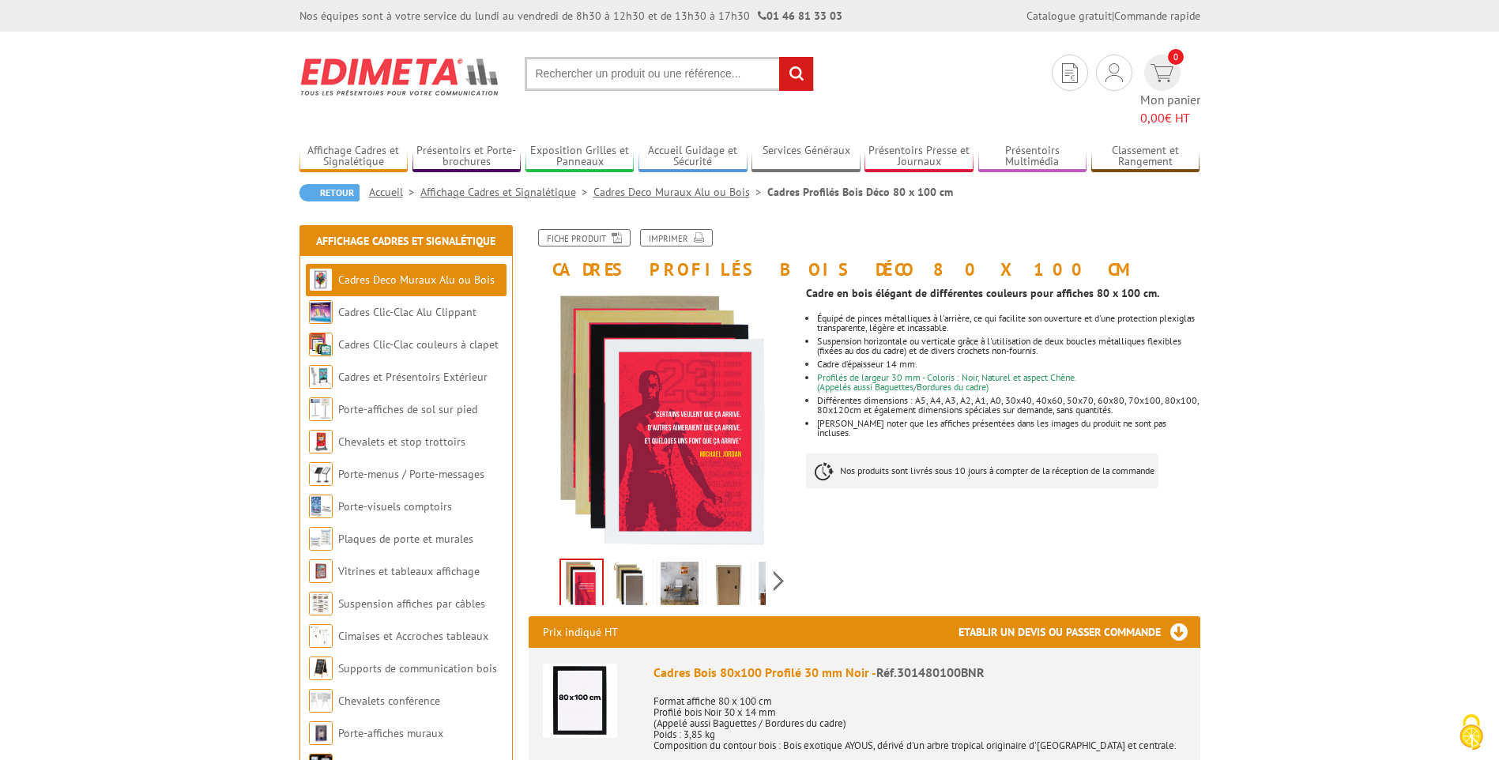
click at [720, 562] on img at bounding box center [729, 586] width 38 height 49
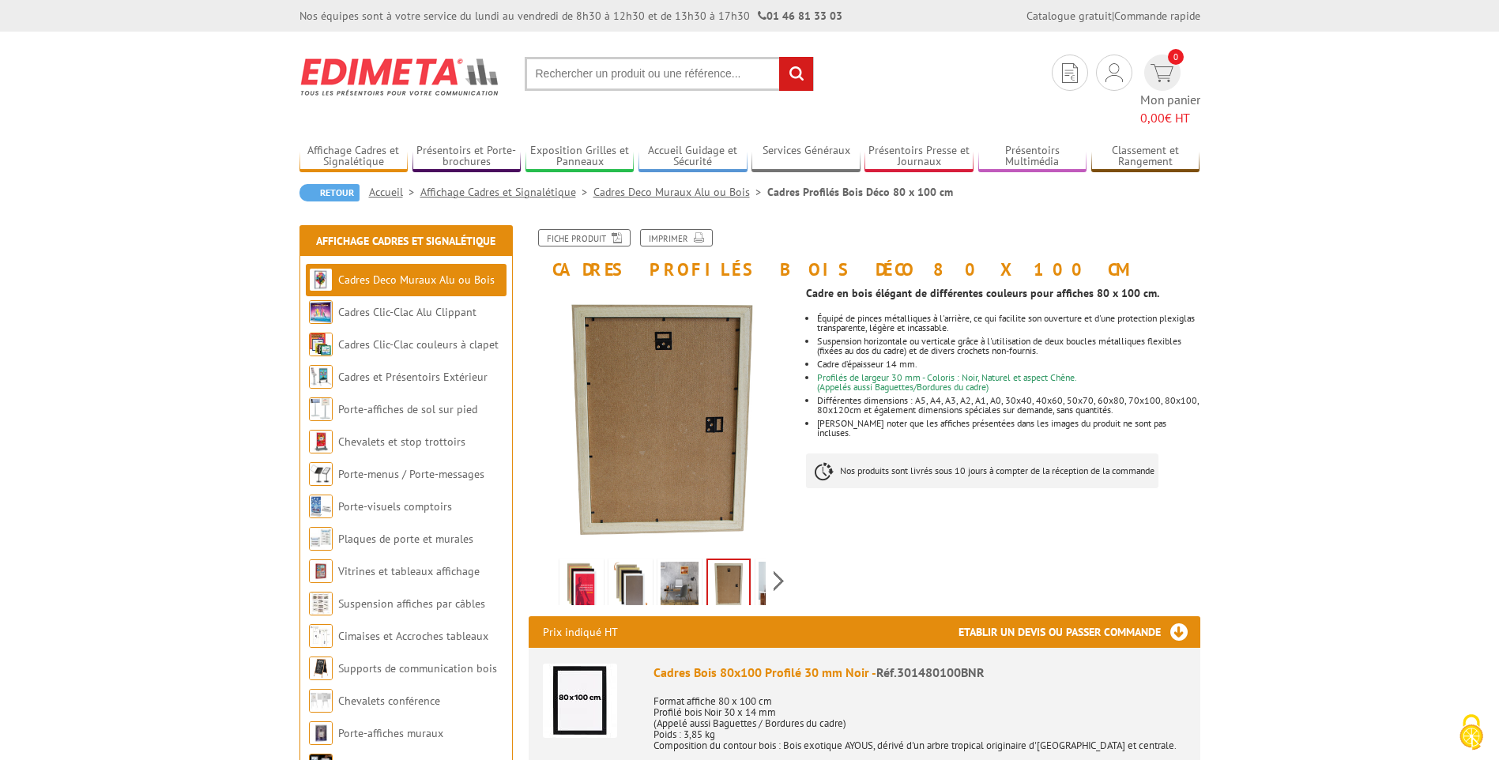
click at [676, 565] on img at bounding box center [680, 586] width 38 height 49
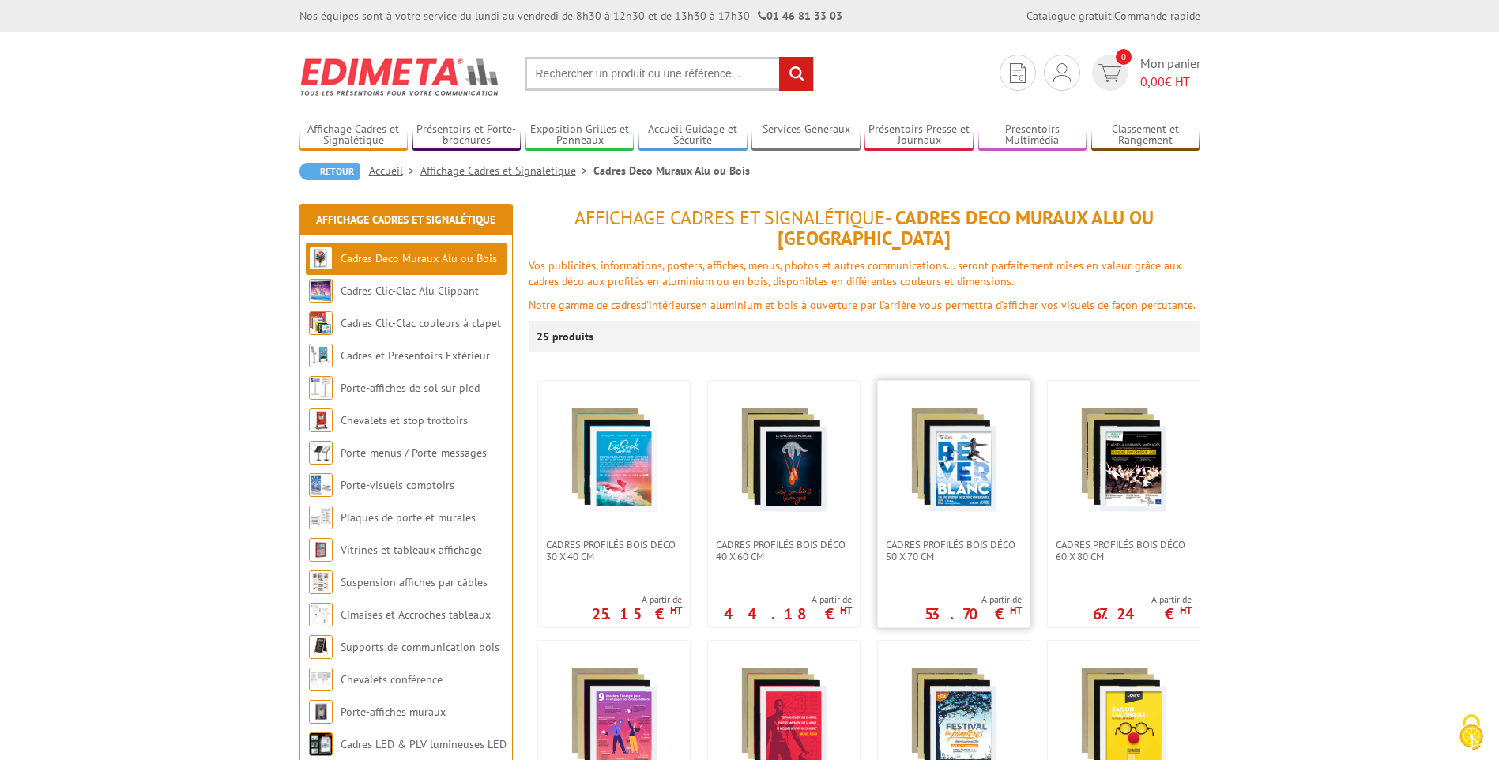
click at [985, 429] on img at bounding box center [953, 460] width 111 height 111
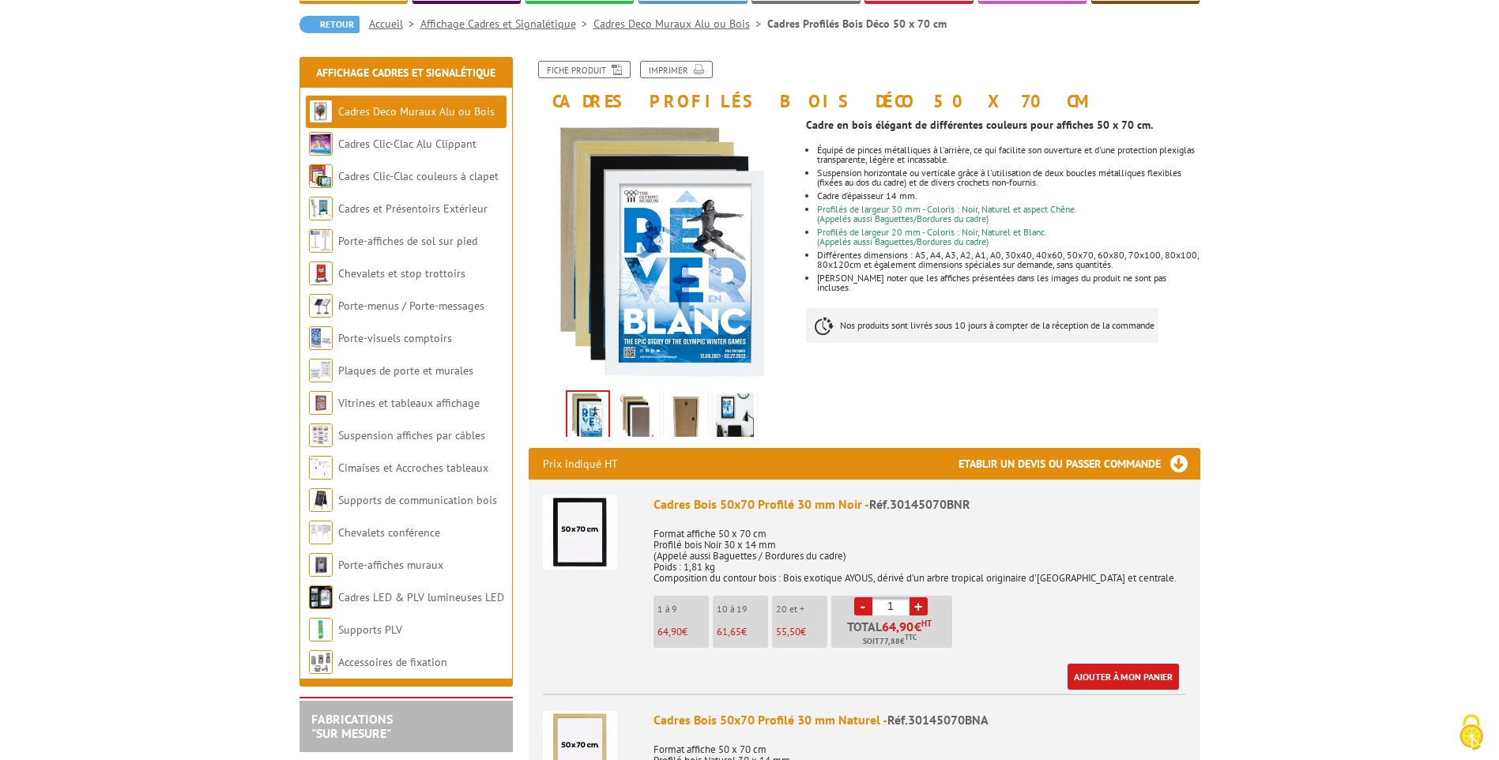
scroll to position [158, 0]
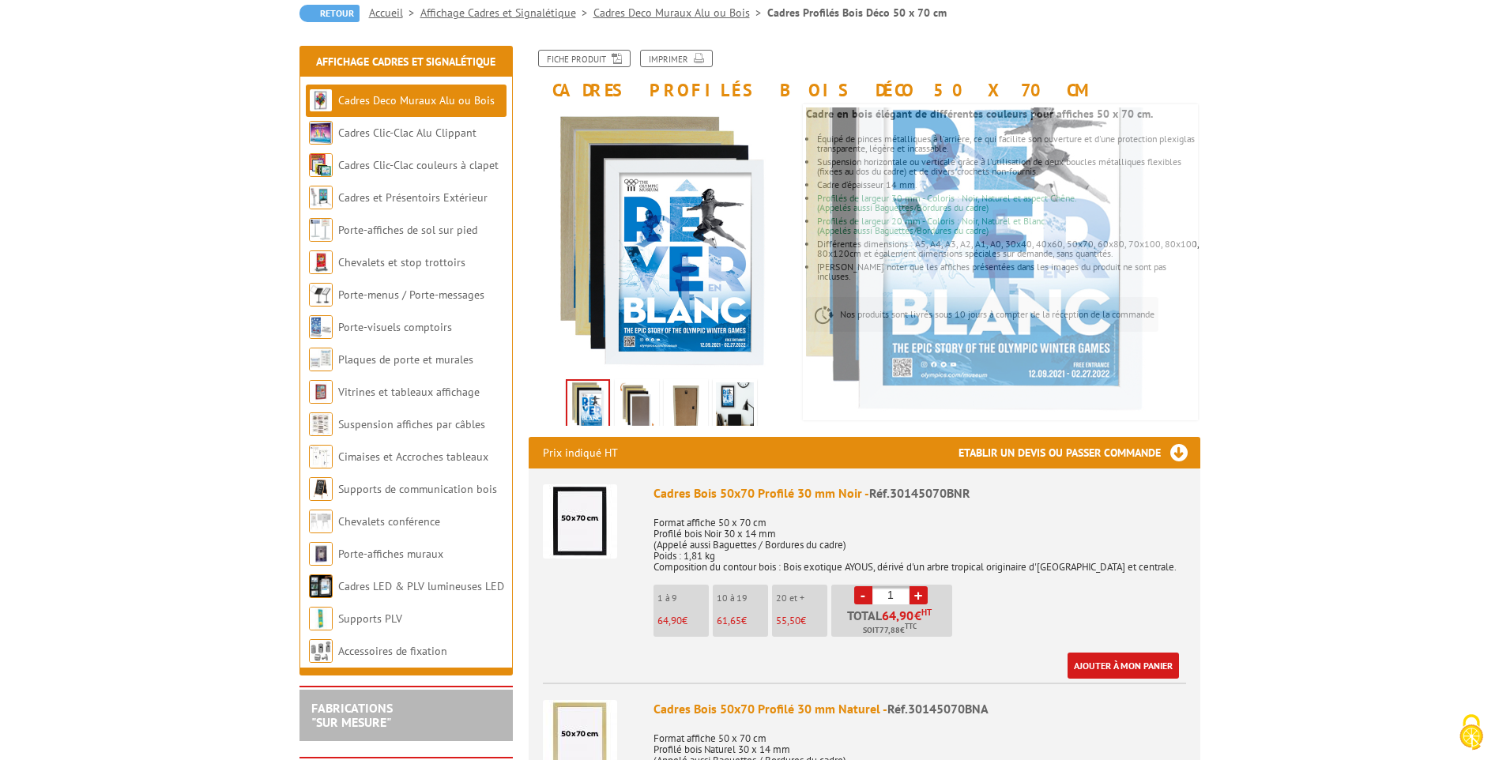
click at [686, 411] on img at bounding box center [686, 406] width 38 height 49
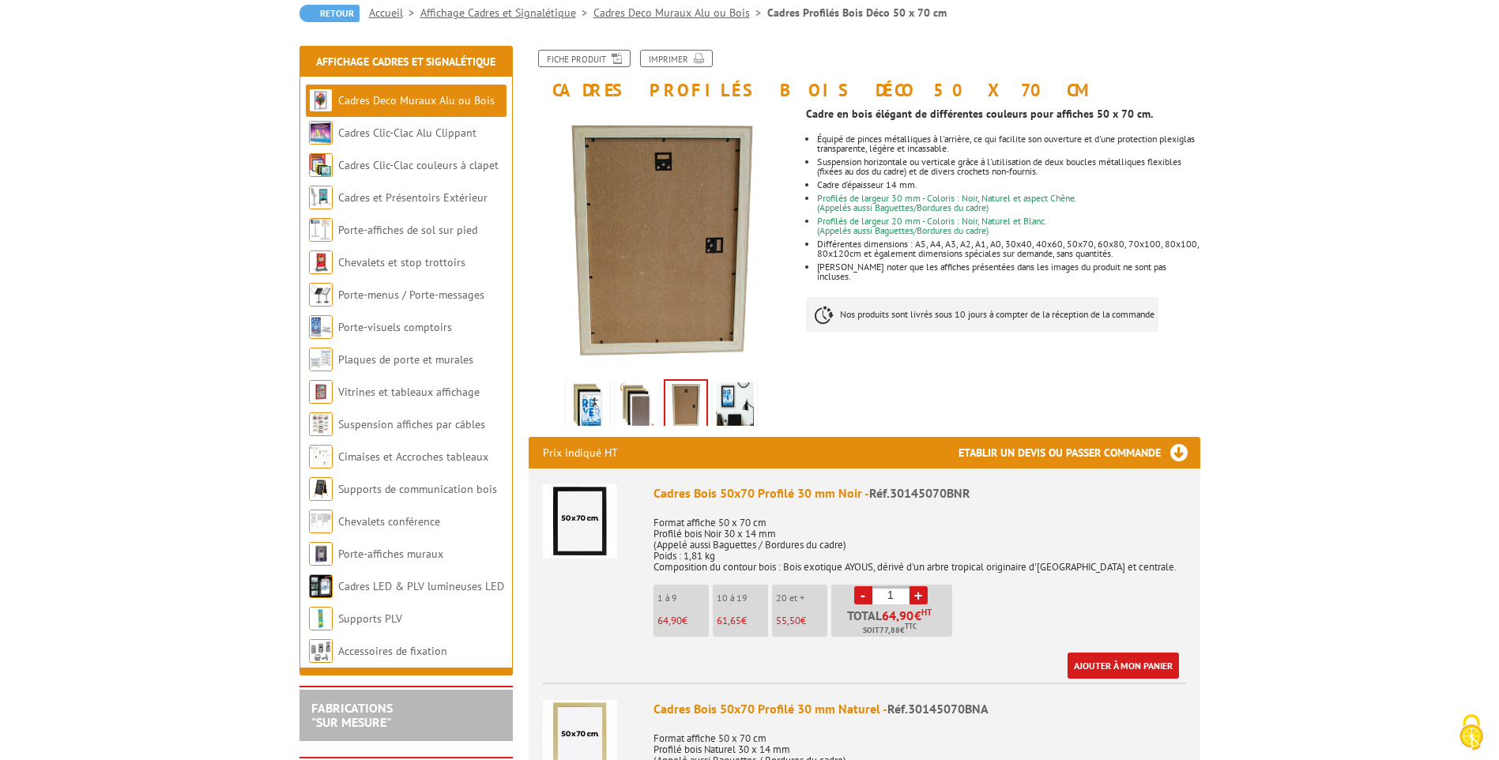
click at [731, 405] on img at bounding box center [735, 406] width 38 height 49
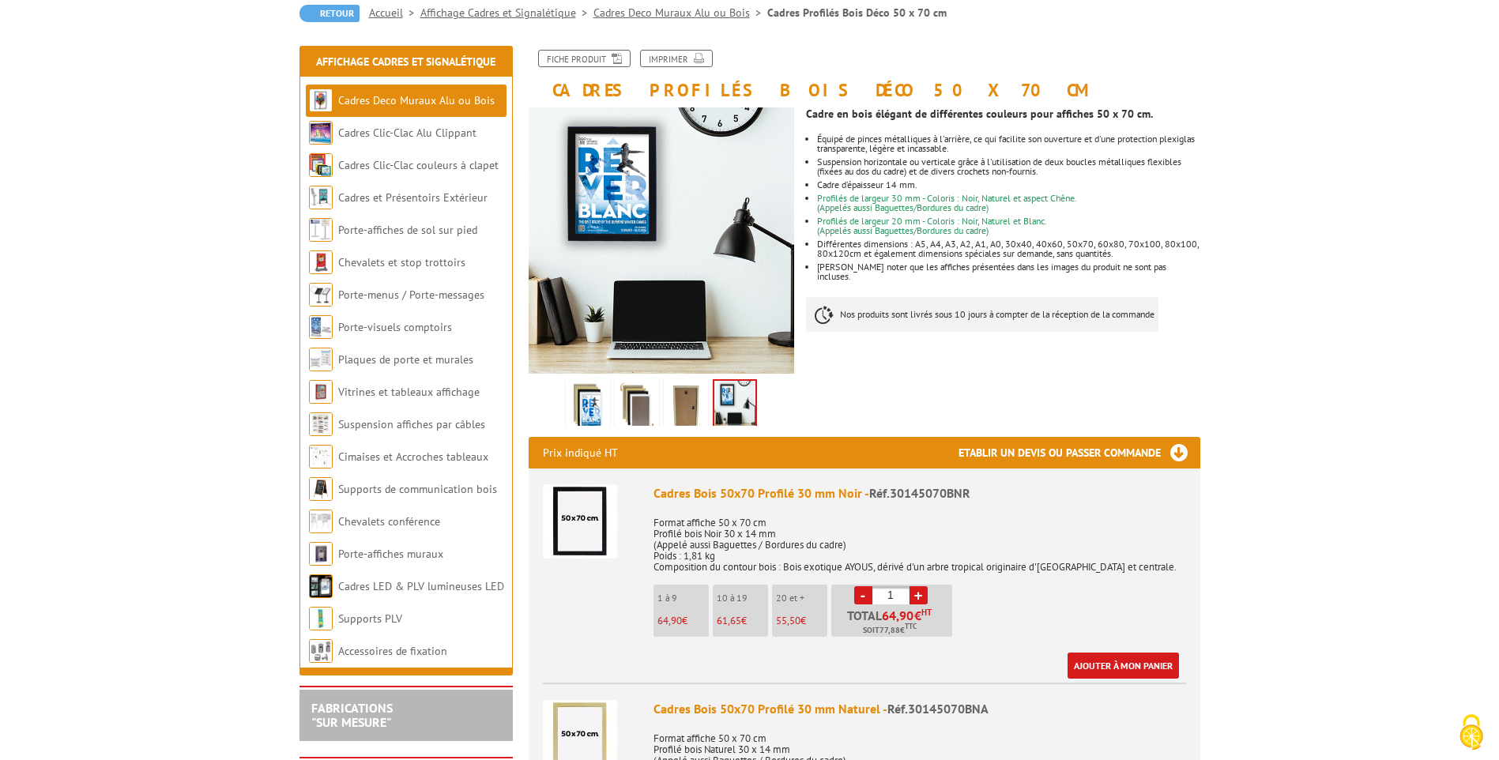
click at [635, 407] on img at bounding box center [637, 406] width 38 height 49
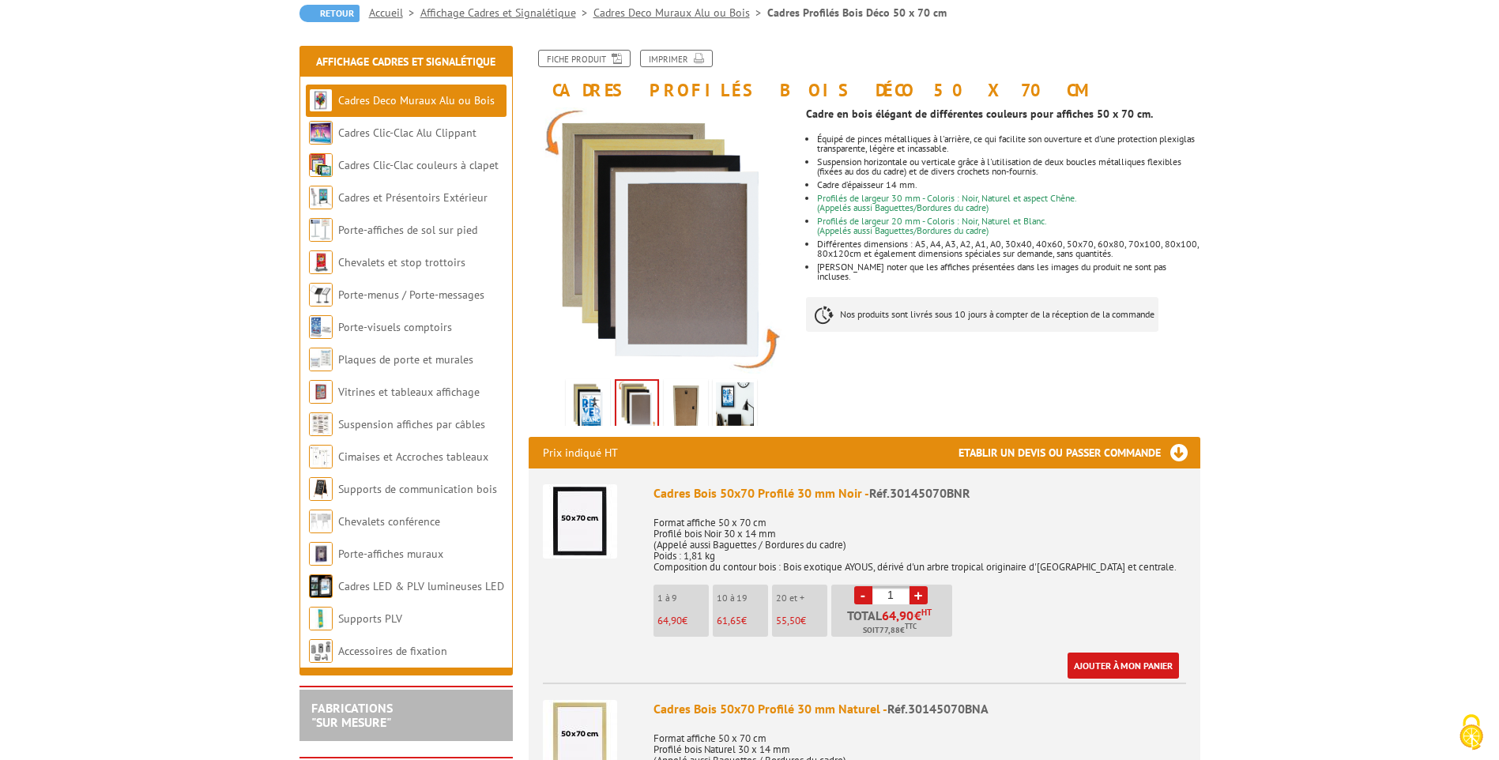
click at [599, 405] on img at bounding box center [588, 406] width 38 height 49
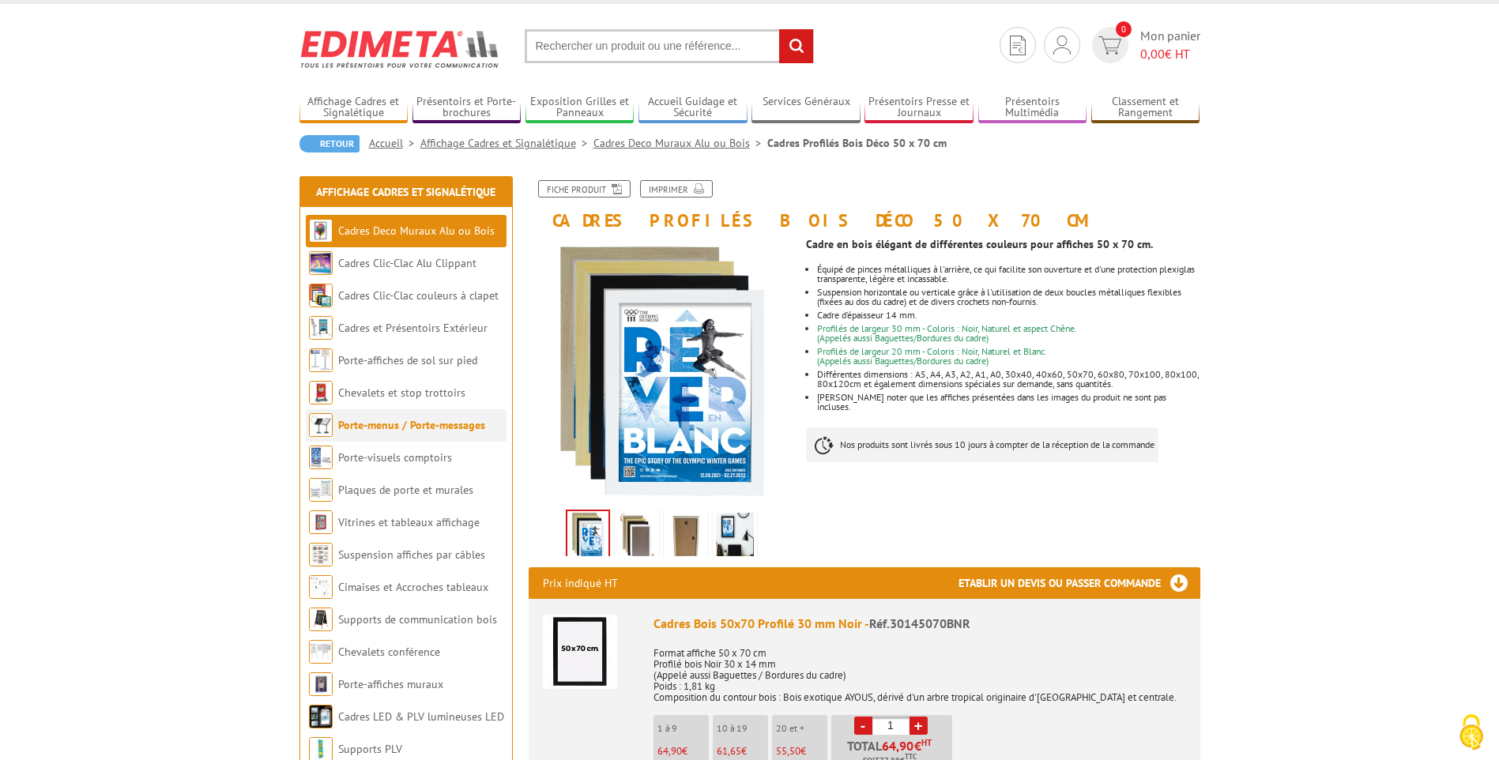
scroll to position [0, 0]
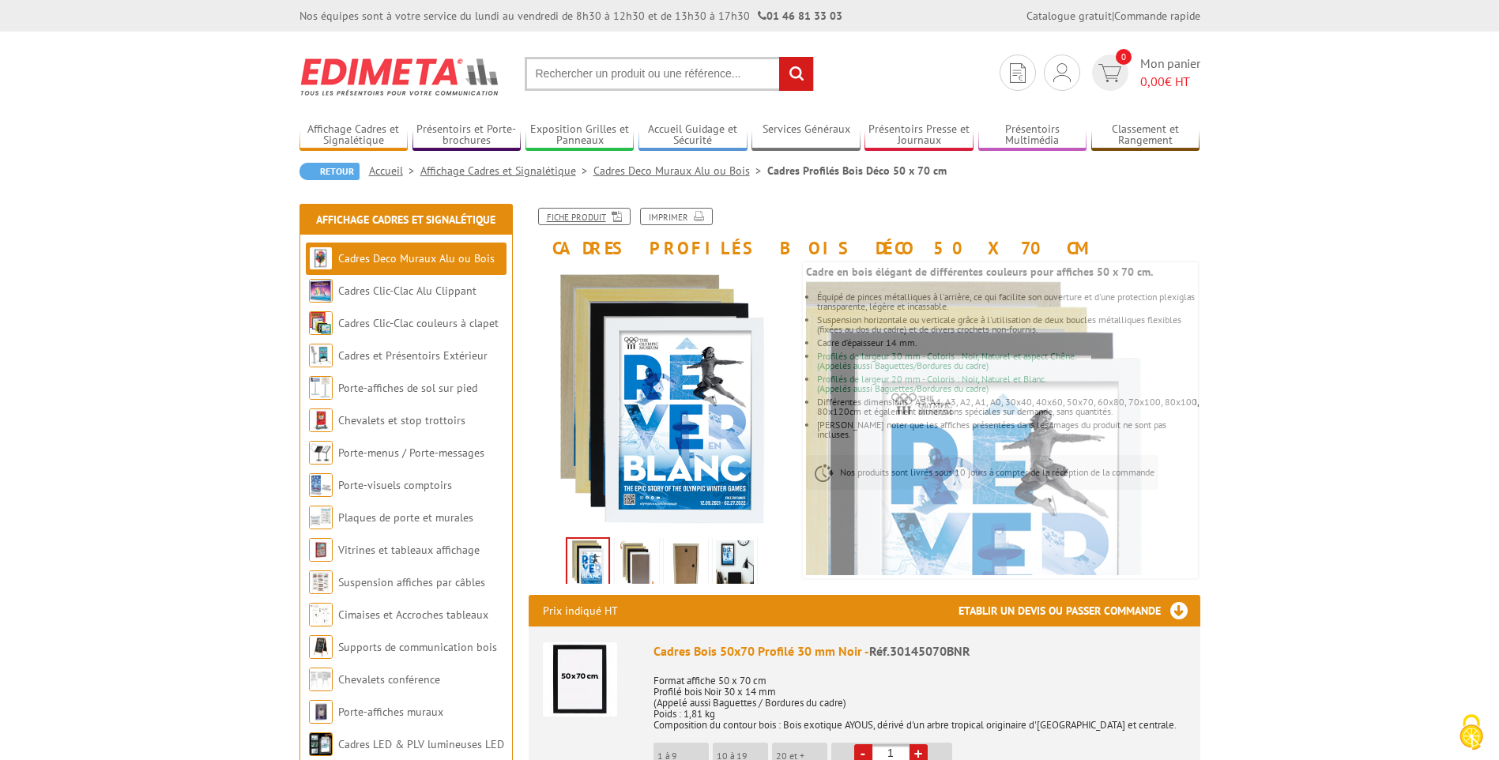
click at [598, 216] on link "Fiche produit" at bounding box center [584, 216] width 92 height 17
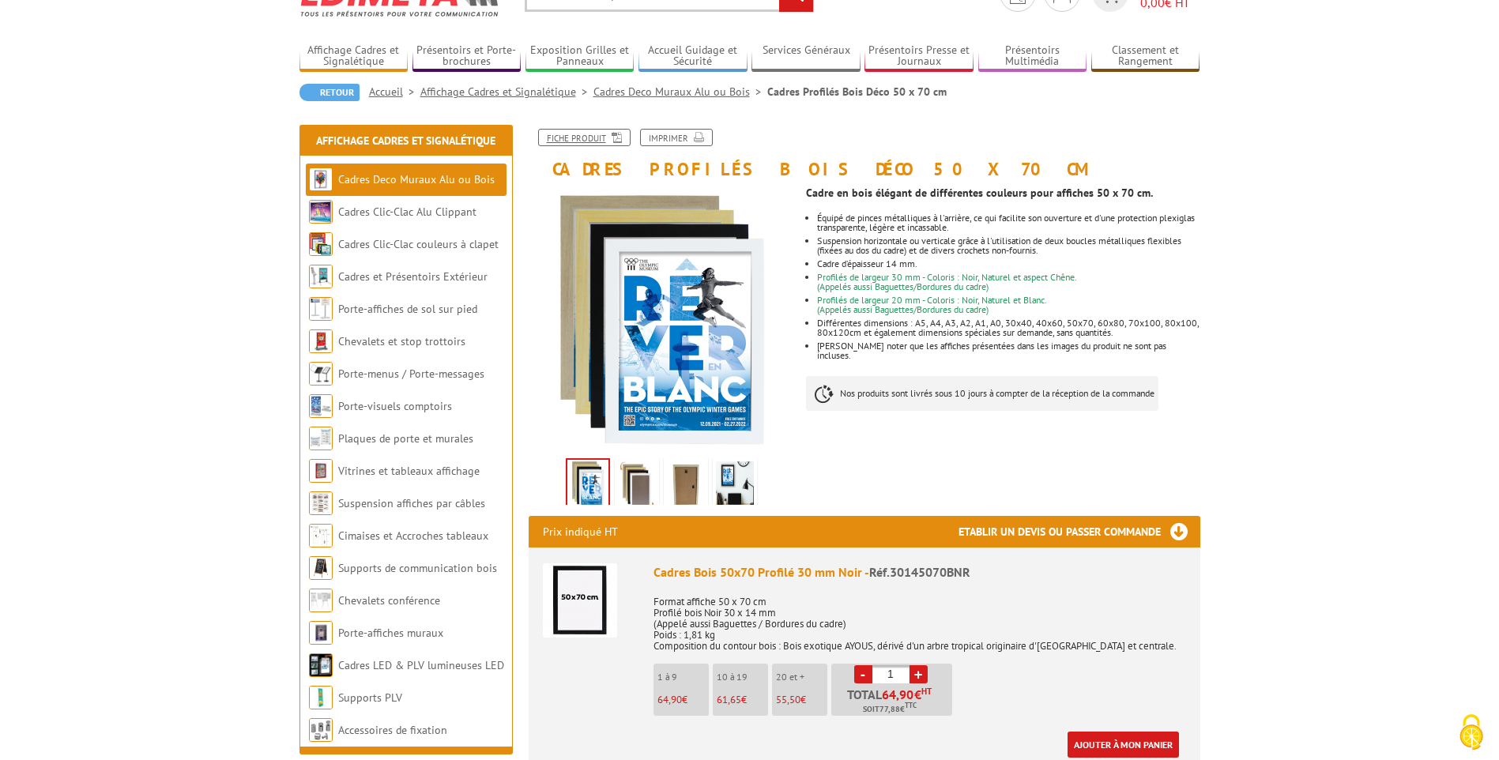
scroll to position [158, 0]
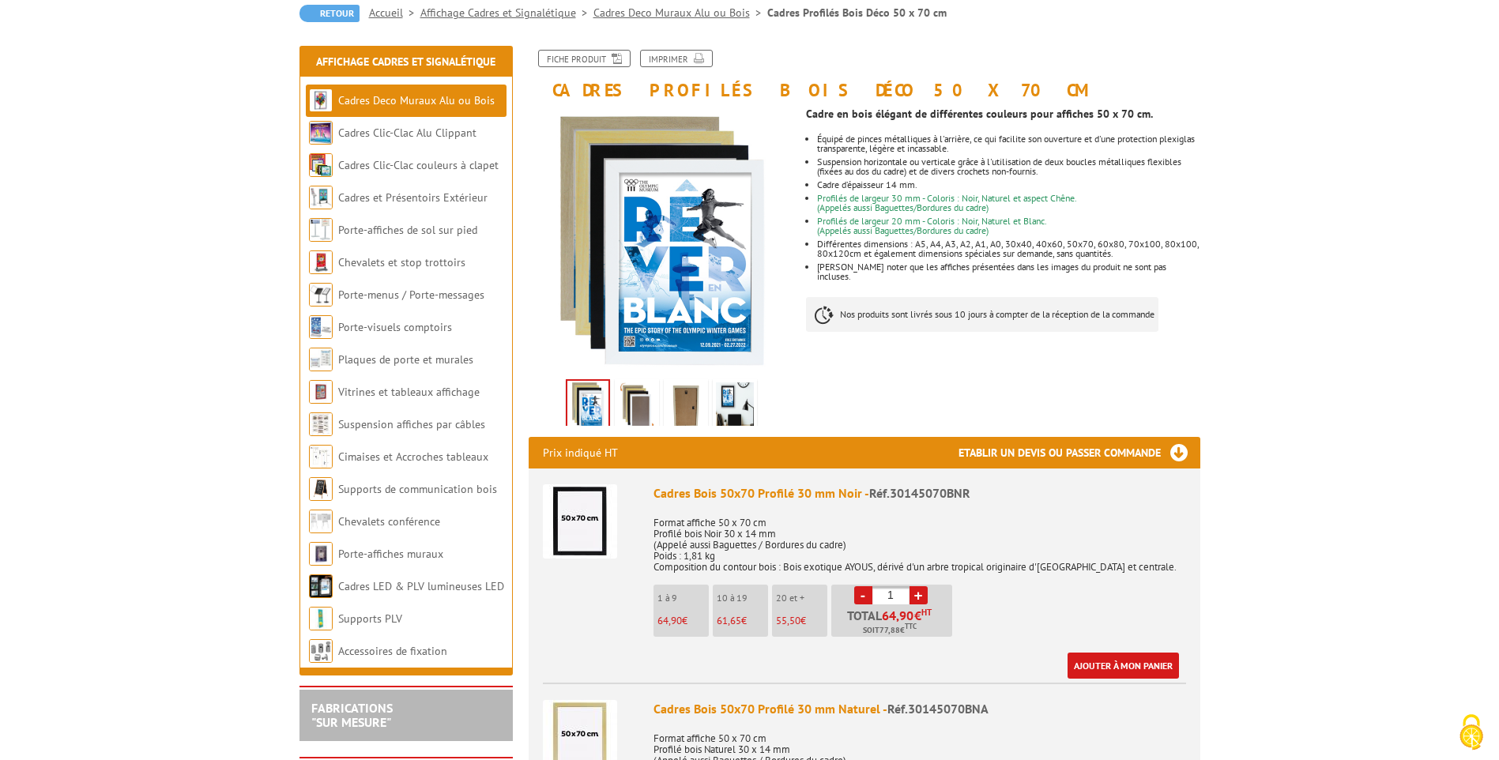
click at [644, 416] on img at bounding box center [637, 406] width 38 height 49
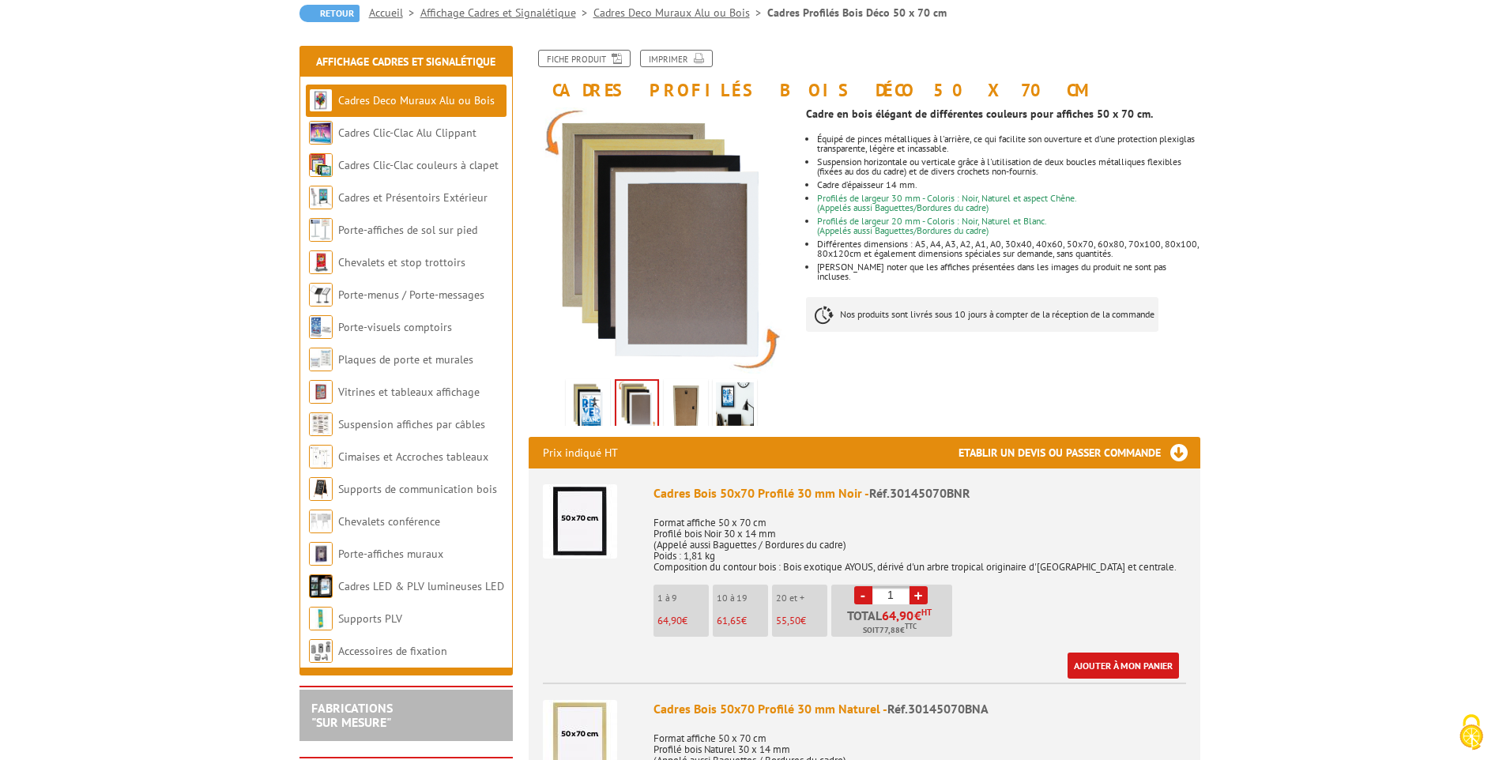
click at [695, 408] on img at bounding box center [686, 406] width 38 height 49
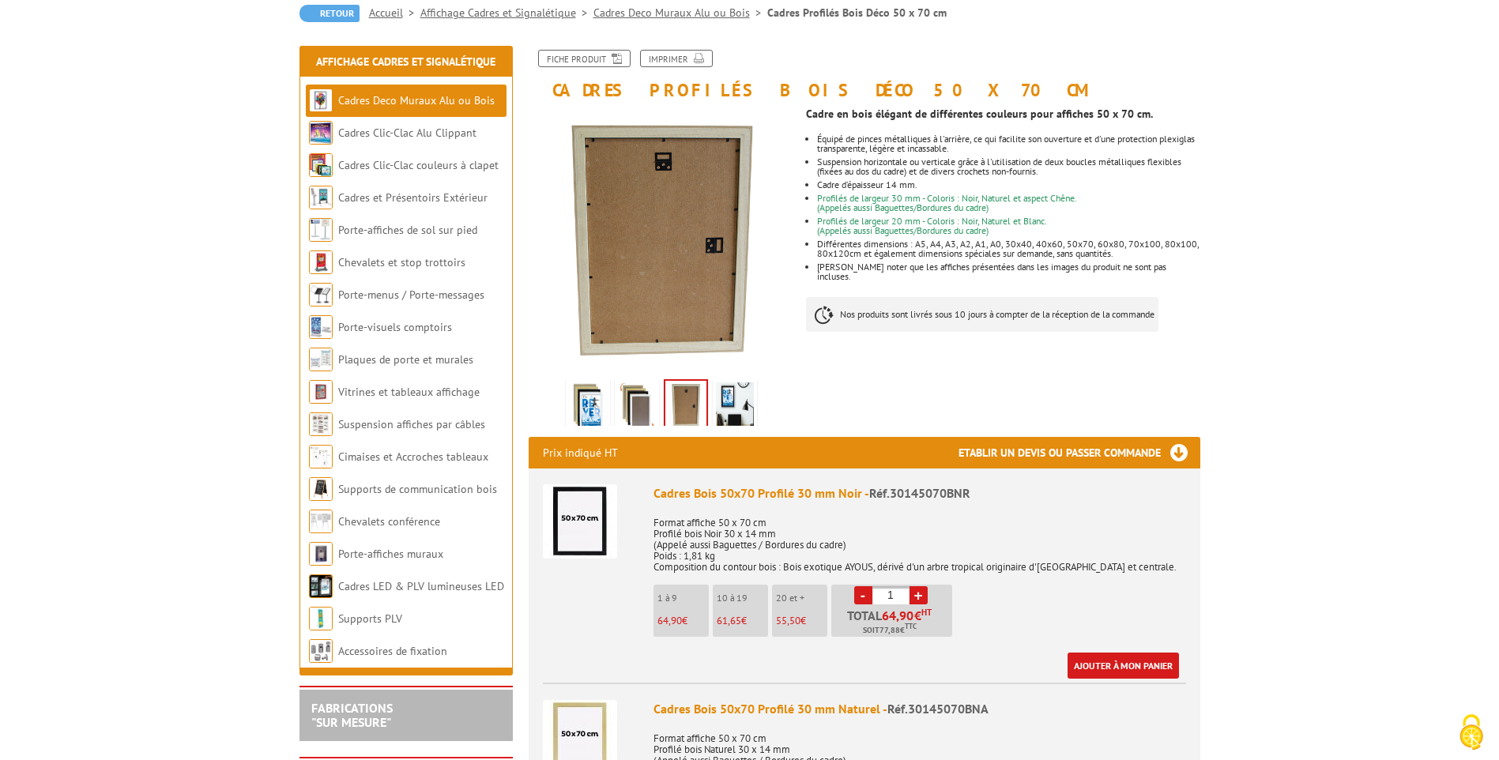
click at [742, 399] on img at bounding box center [735, 406] width 38 height 49
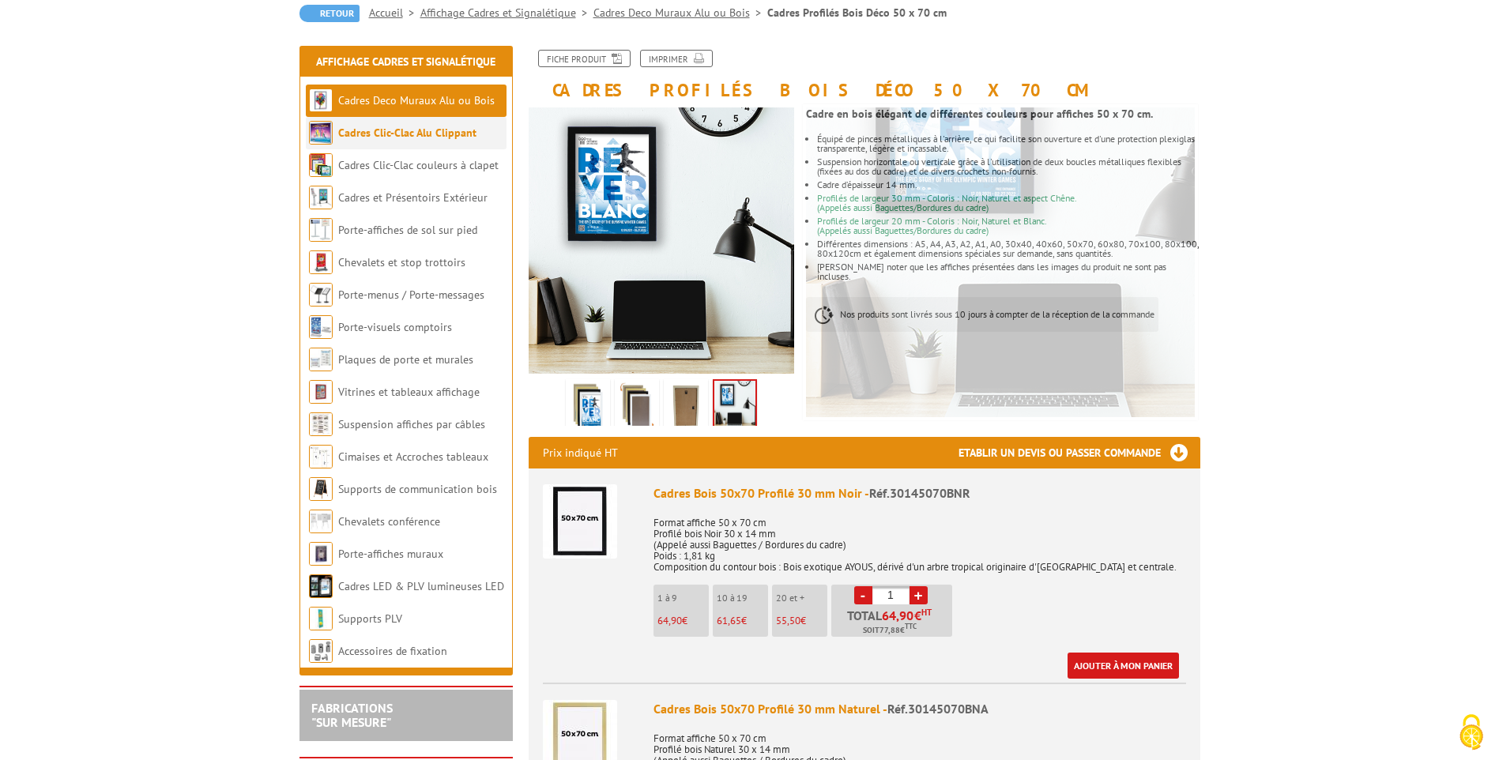
click at [415, 131] on link "Cadres Clic-Clac Alu Clippant" at bounding box center [407, 133] width 138 height 14
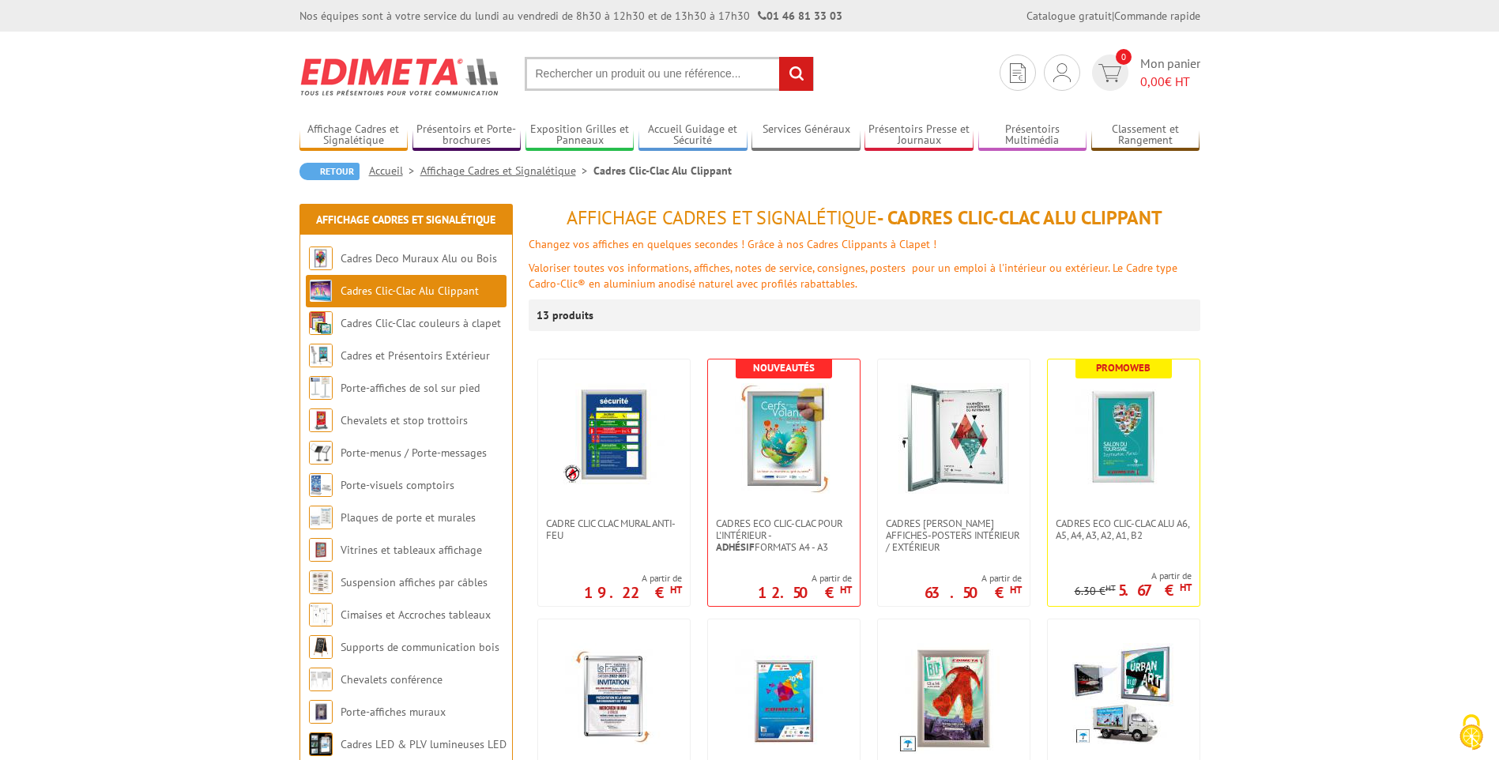
scroll to position [79, 0]
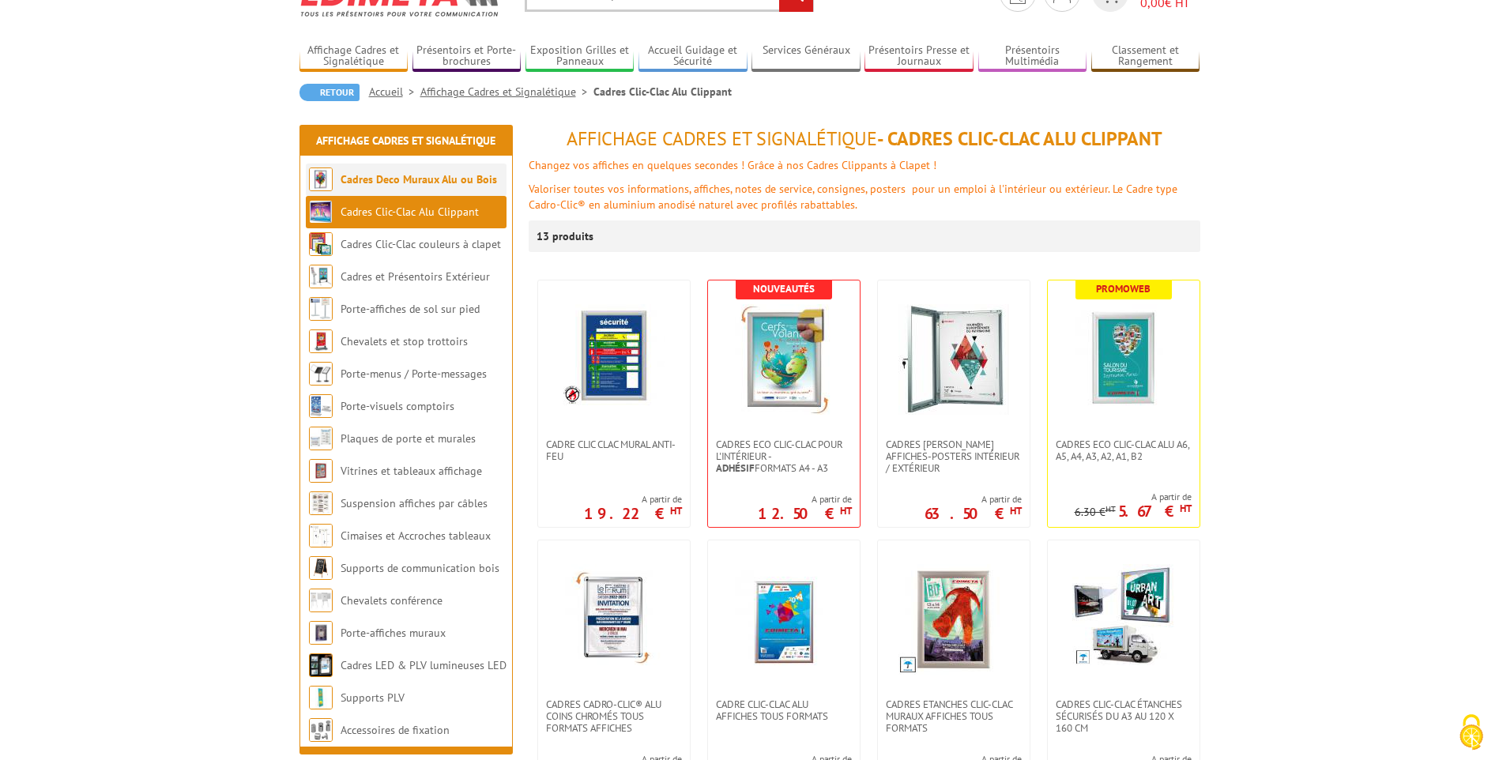
click at [461, 179] on link "Cadres Deco Muraux Alu ou Bois" at bounding box center [419, 179] width 156 height 14
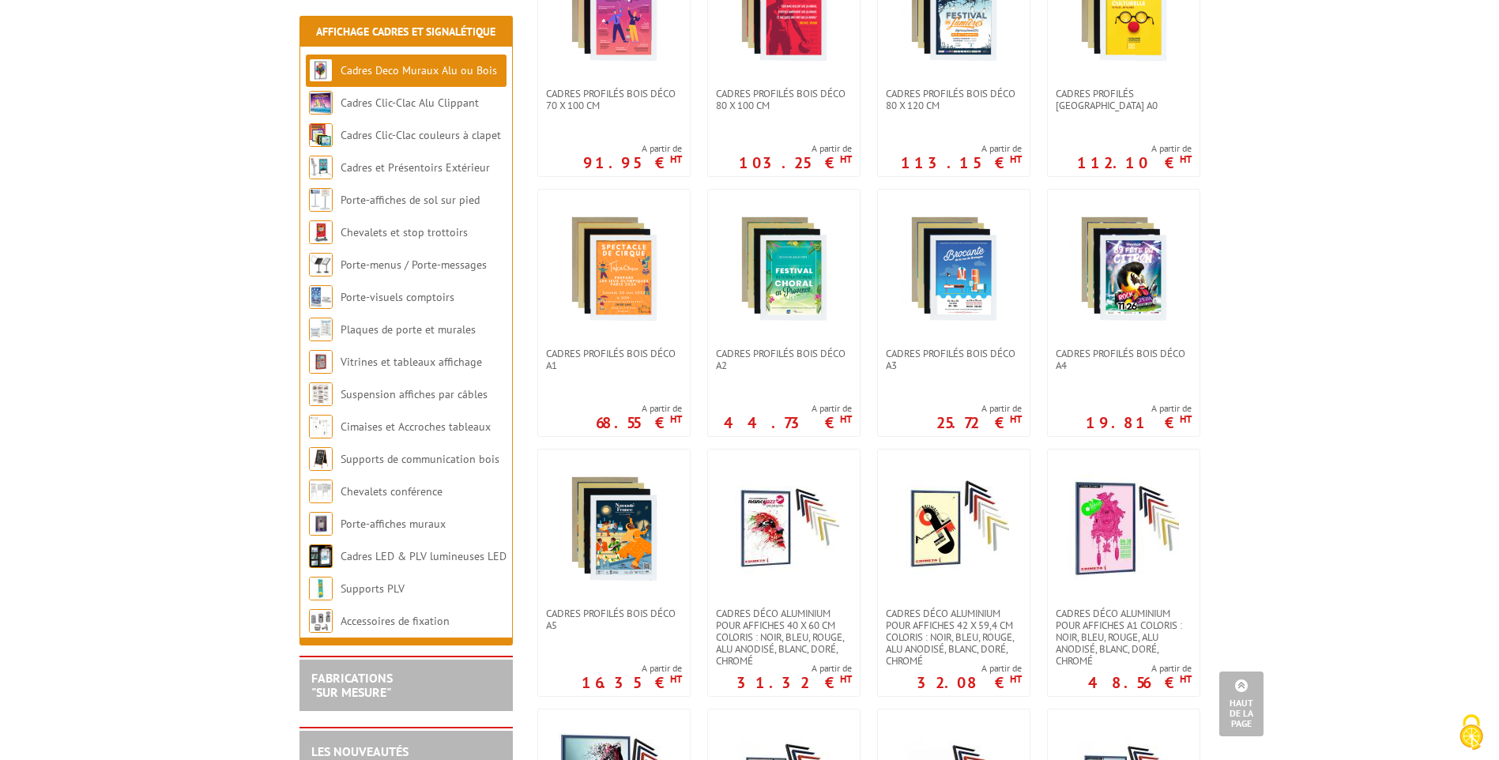
scroll to position [790, 0]
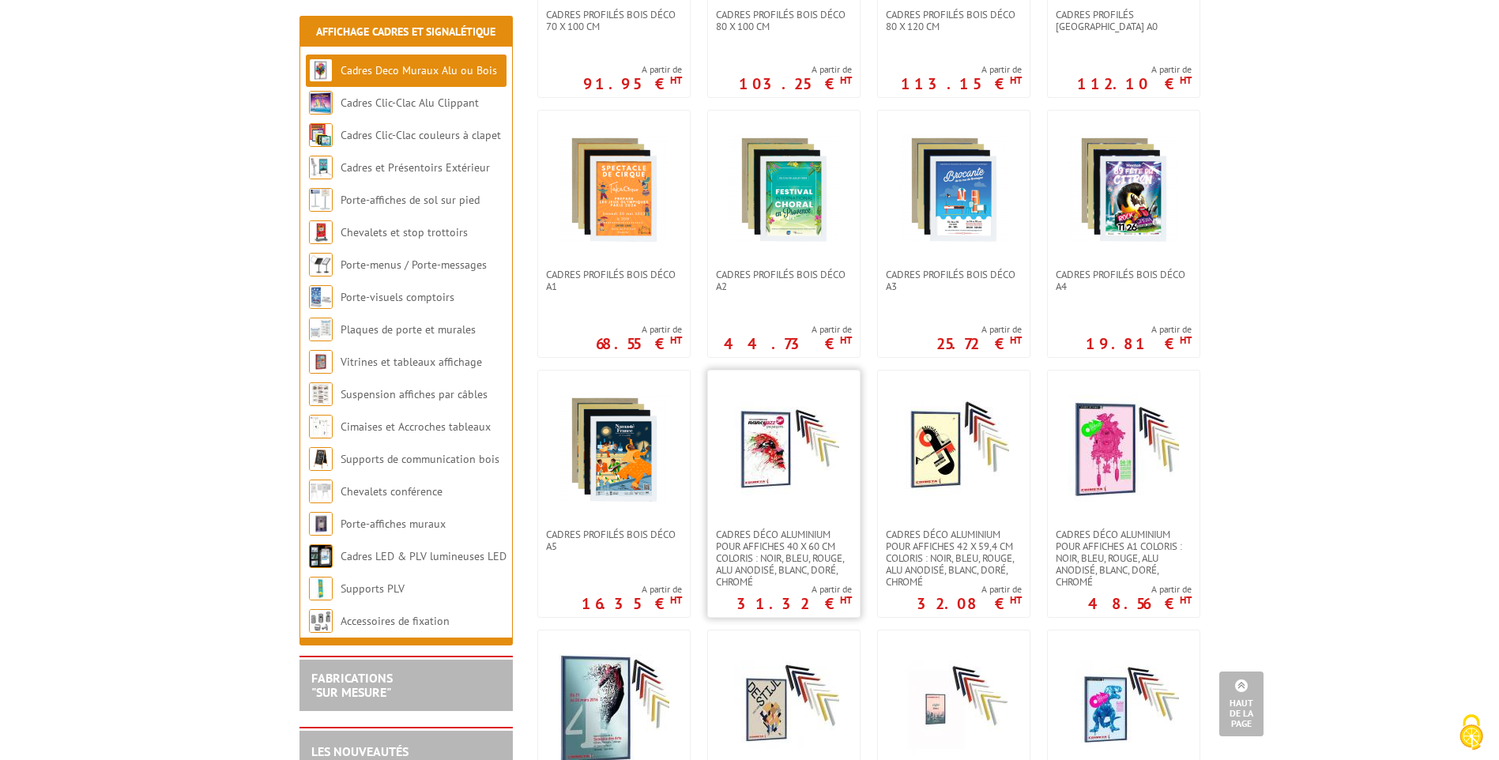
click at [775, 450] on img at bounding box center [784, 449] width 111 height 111
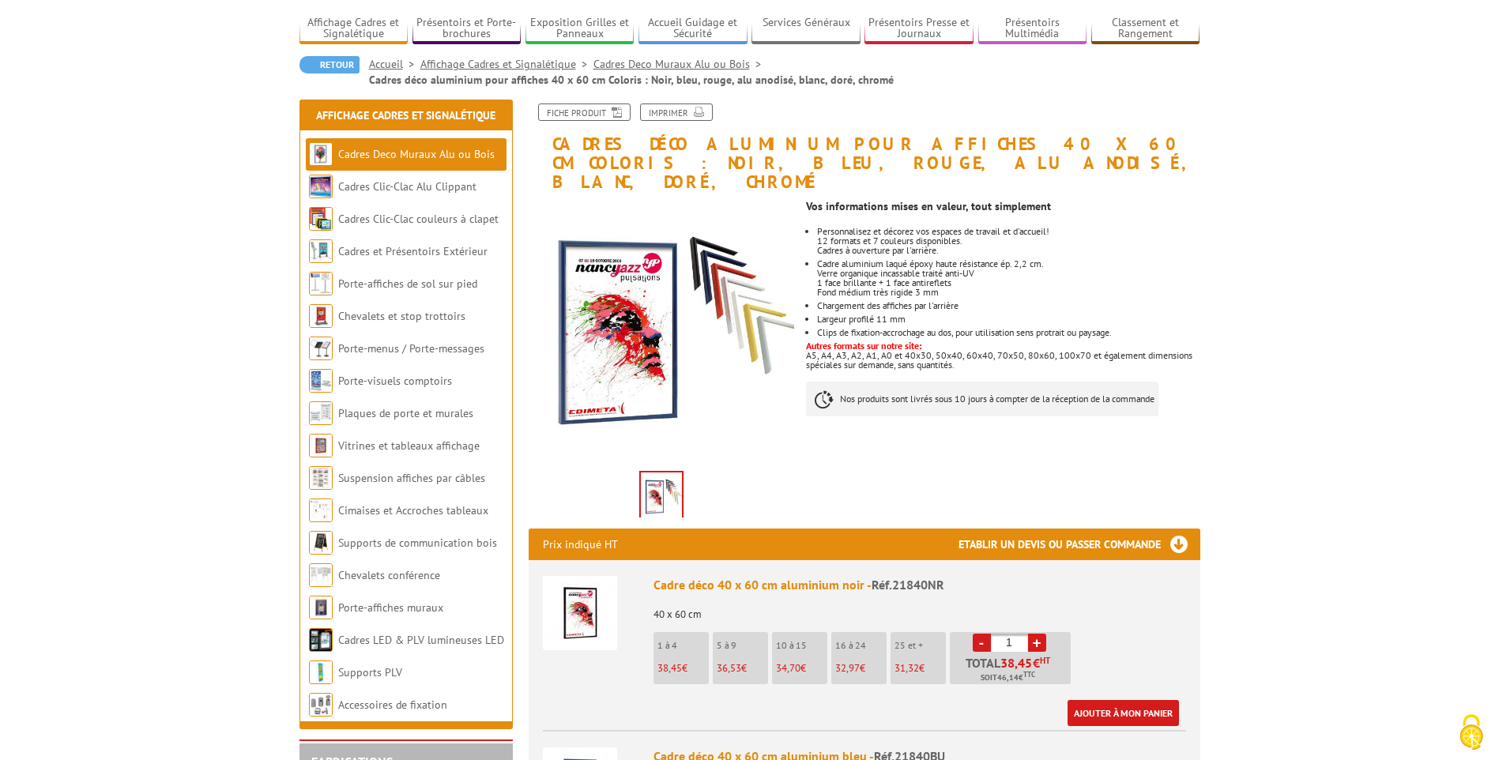
scroll to position [158, 0]
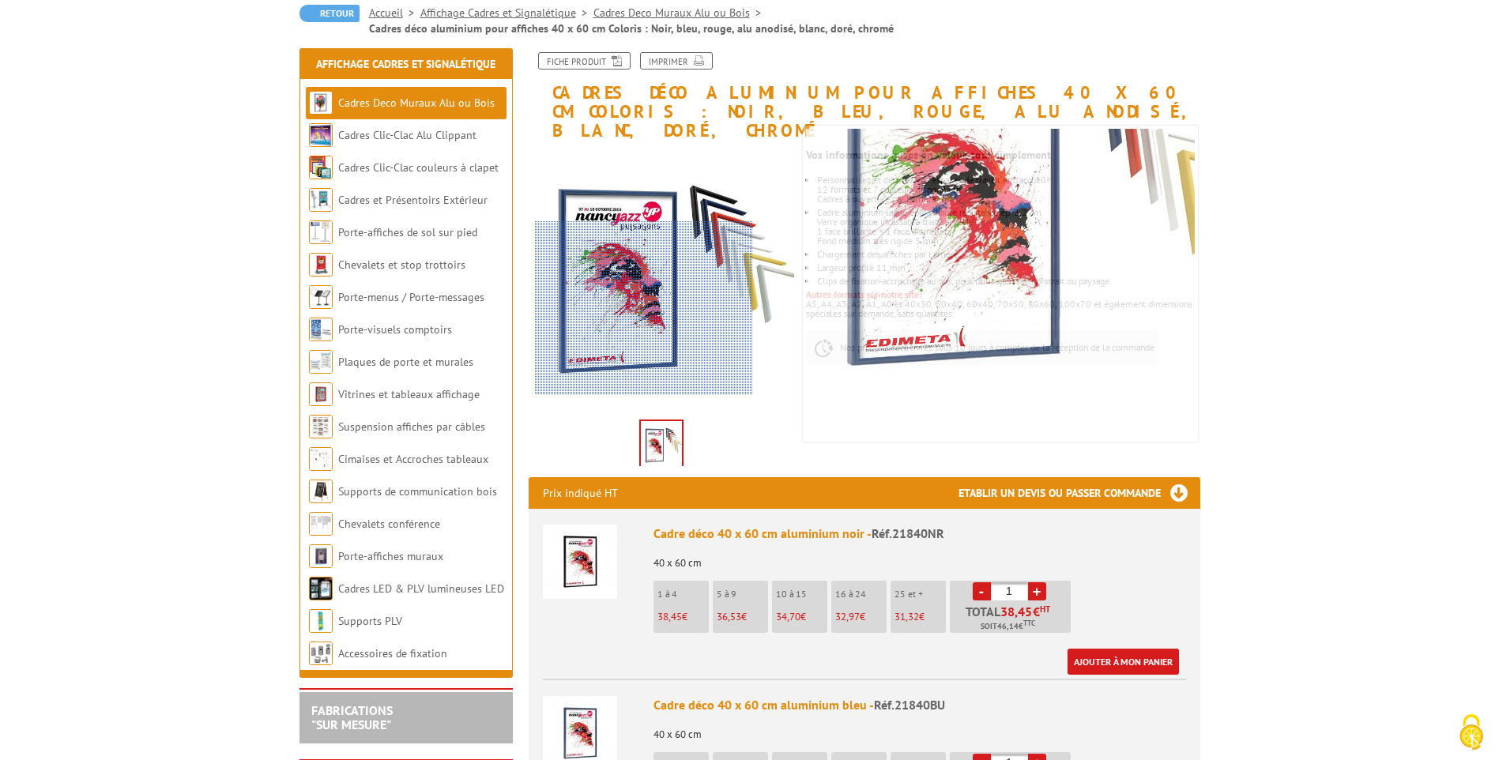
click at [644, 348] on div at bounding box center [644, 308] width 218 height 174
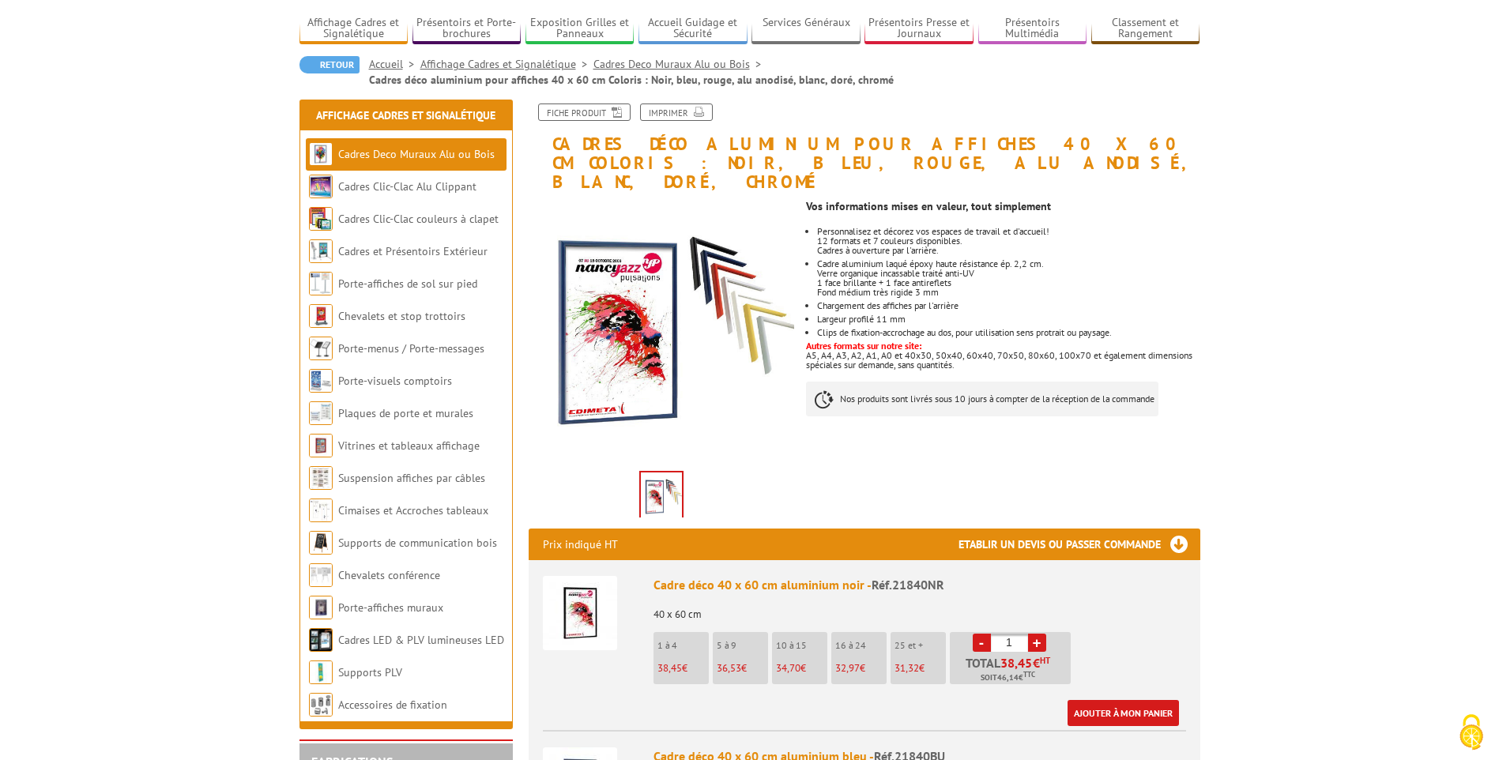
scroll to position [79, 0]
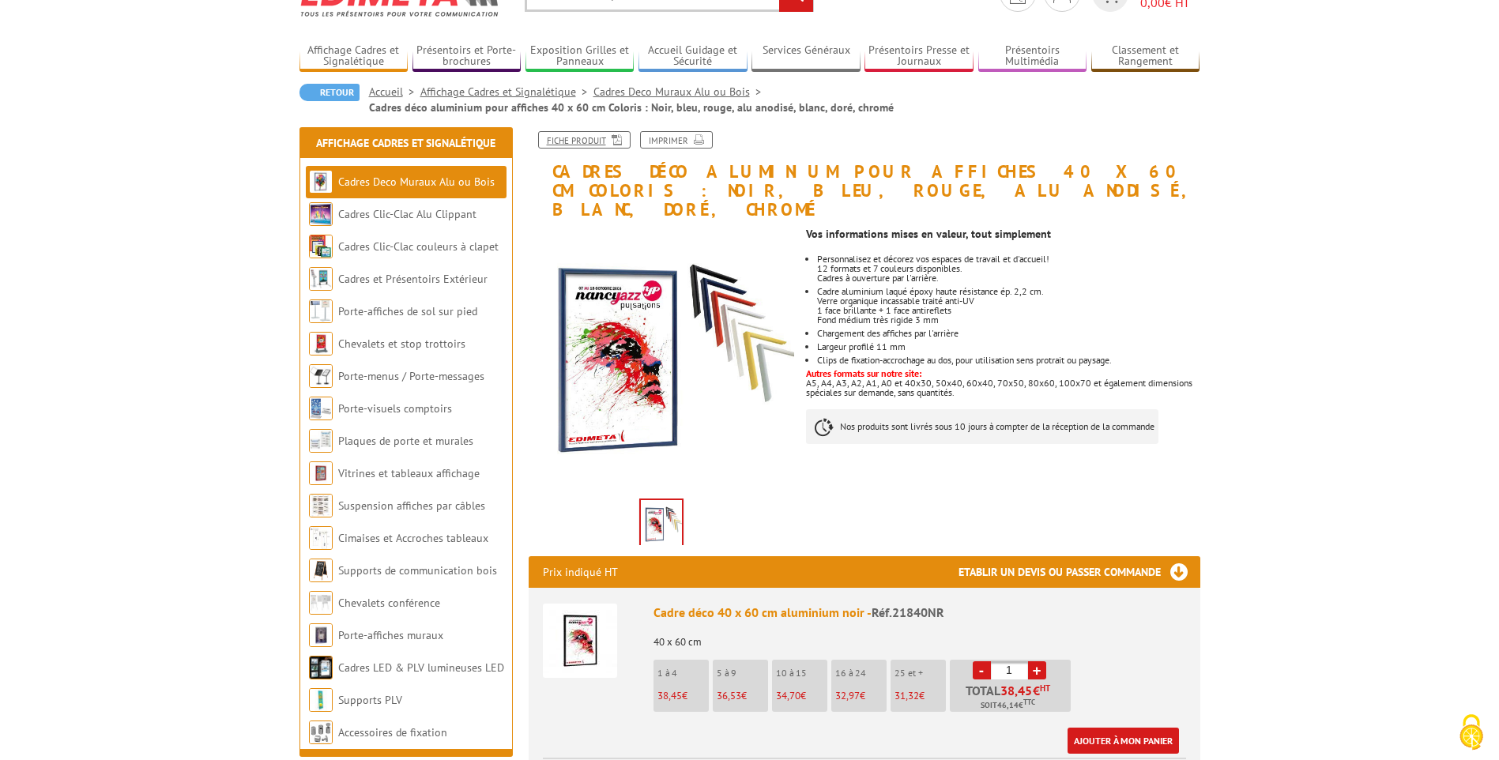
click at [566, 143] on link "Fiche produit" at bounding box center [584, 139] width 92 height 17
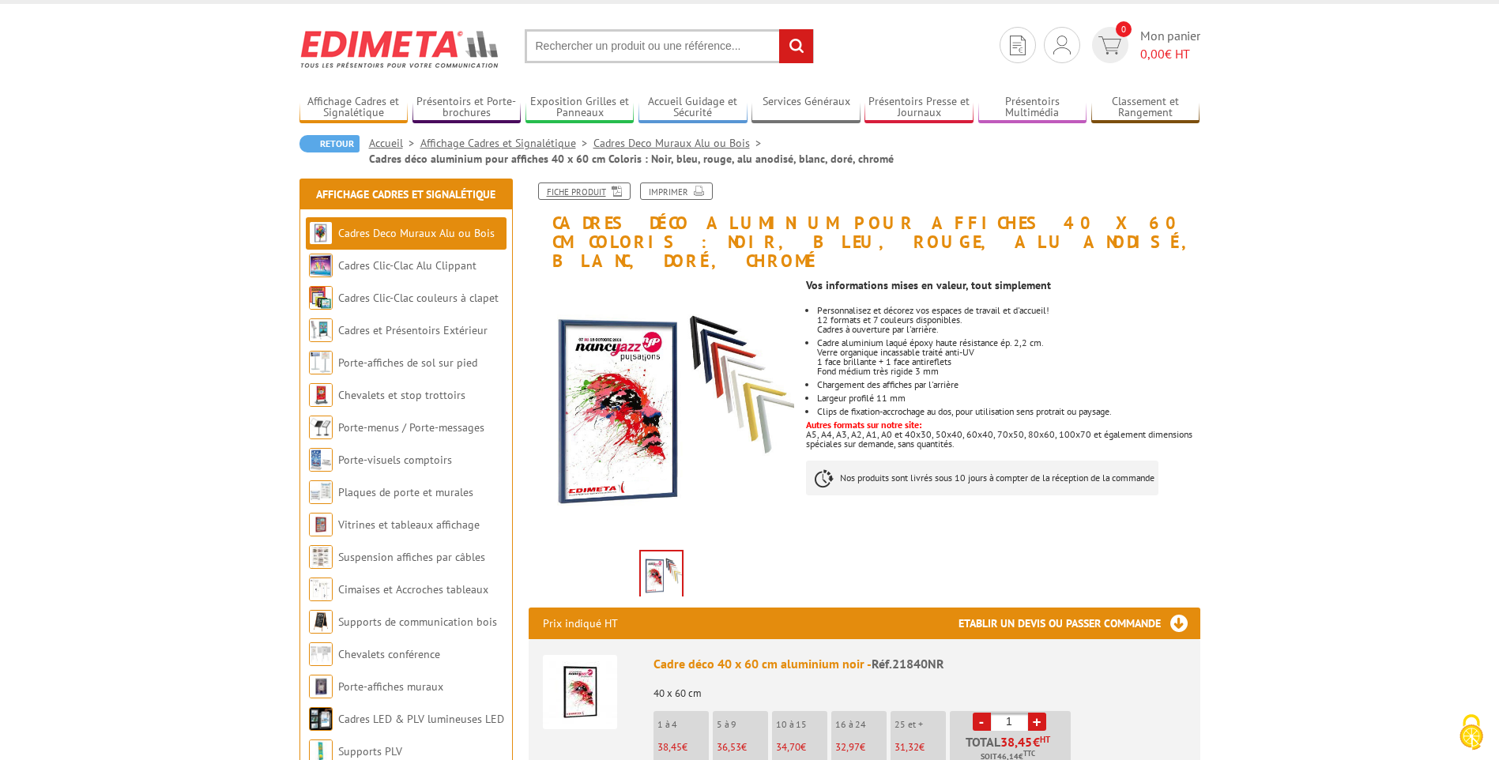
scroll to position [0, 0]
